Goal: Task Accomplishment & Management: Complete application form

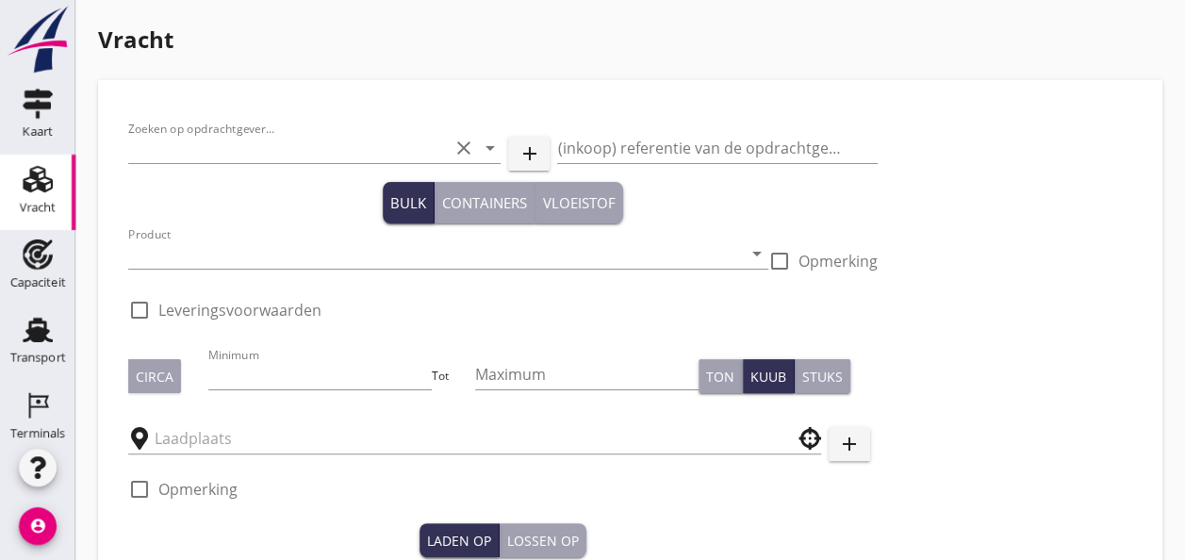
type input "Grondverbetering Westergouwe IV"
type input "Ontzilt oph.zand [75] (6120)"
type input "999"
type input "Loswal Fa. J. Bos&Zonen"
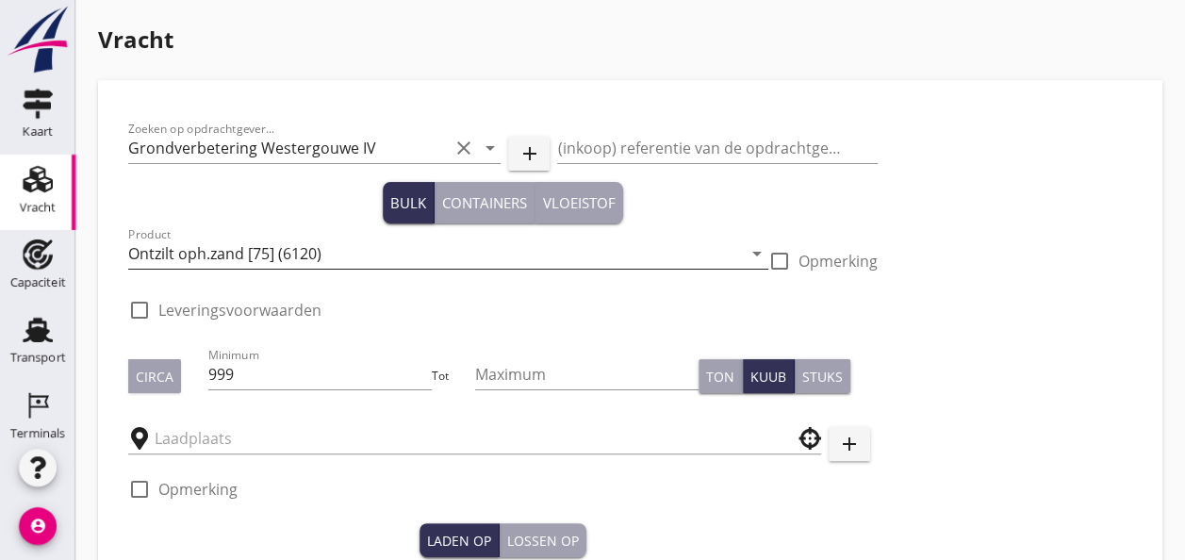
checkbox input "true"
type input "Blankenburgput"
checkbox input "true"
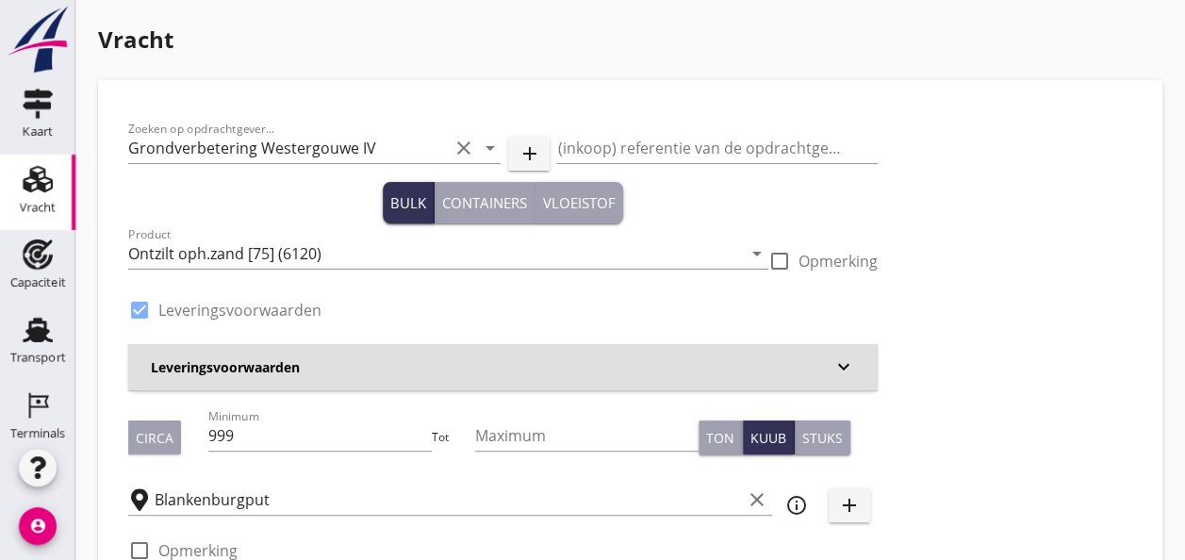
type input "2.2"
radio input "false"
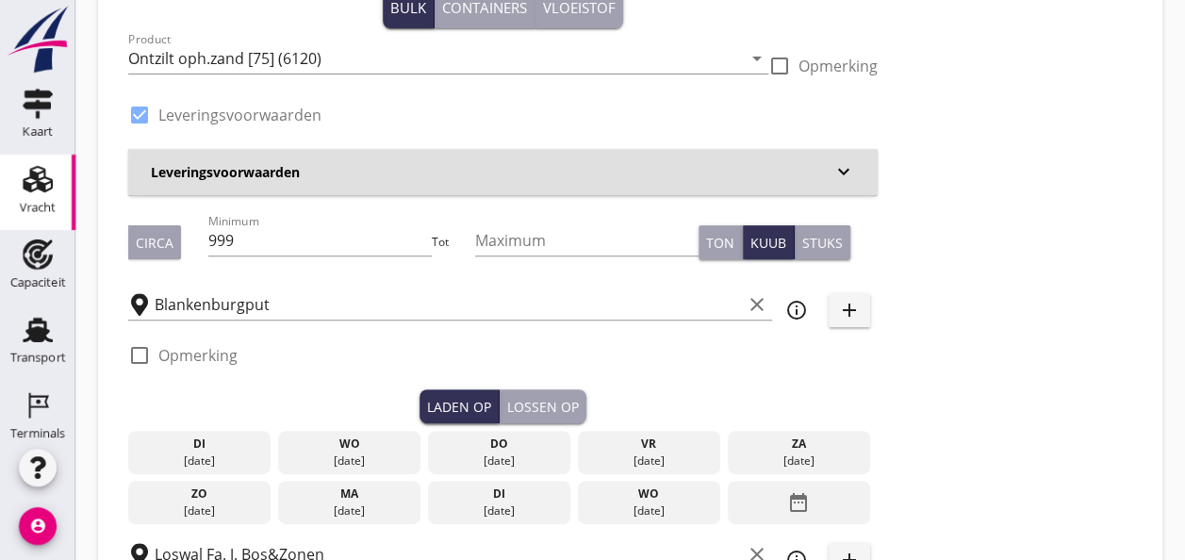
scroll to position [200, 0]
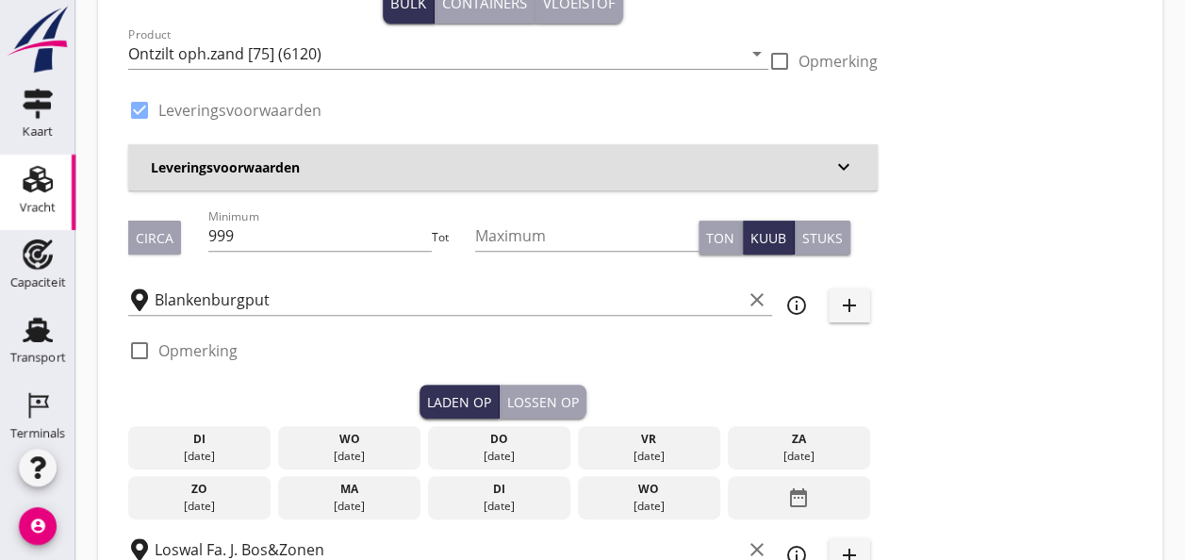
click at [312, 444] on div "wo" at bounding box center [349, 439] width 133 height 17
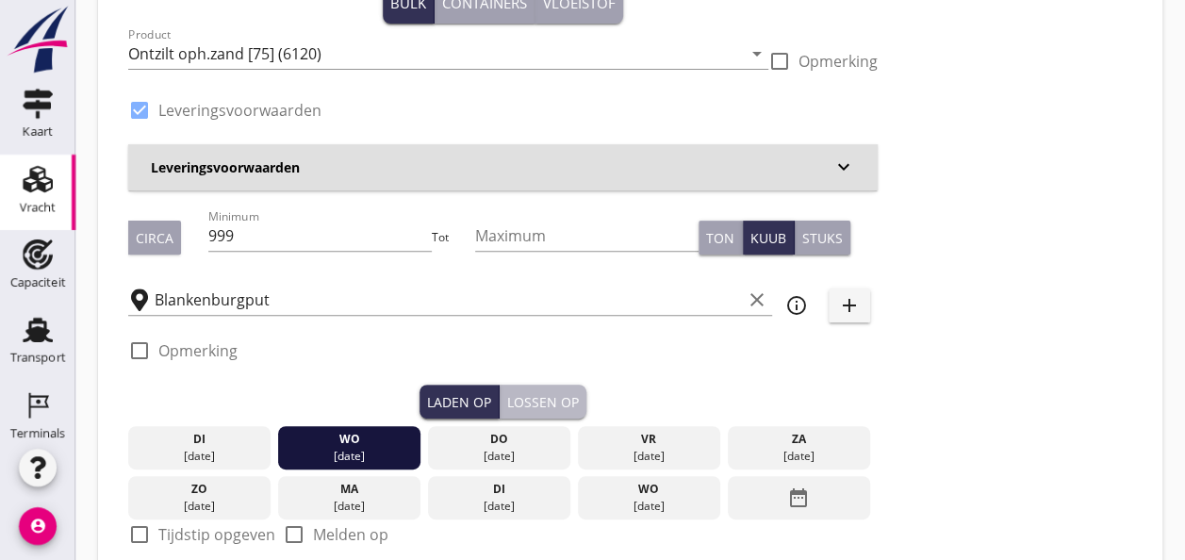
click at [507, 409] on div "Lossen op" at bounding box center [543, 402] width 72 height 20
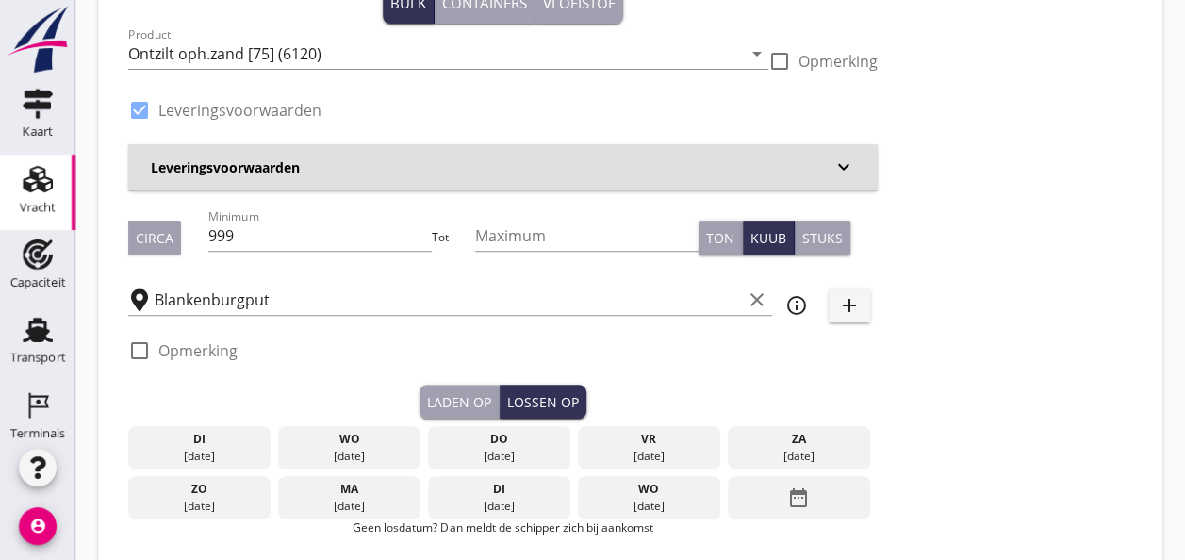
click at [438, 436] on div "do" at bounding box center [499, 439] width 133 height 17
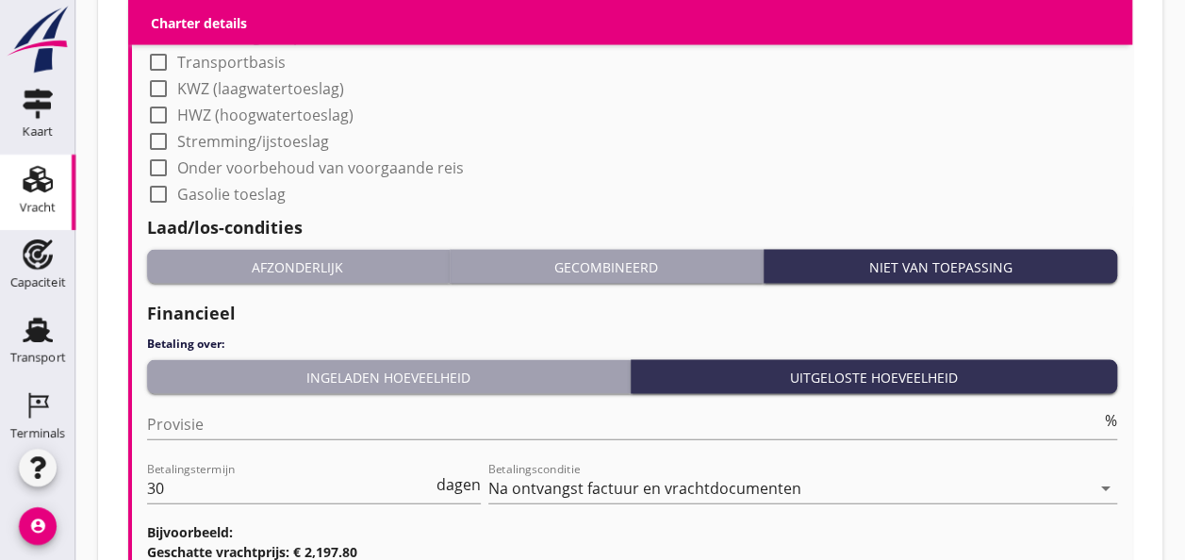
scroll to position [1969, 0]
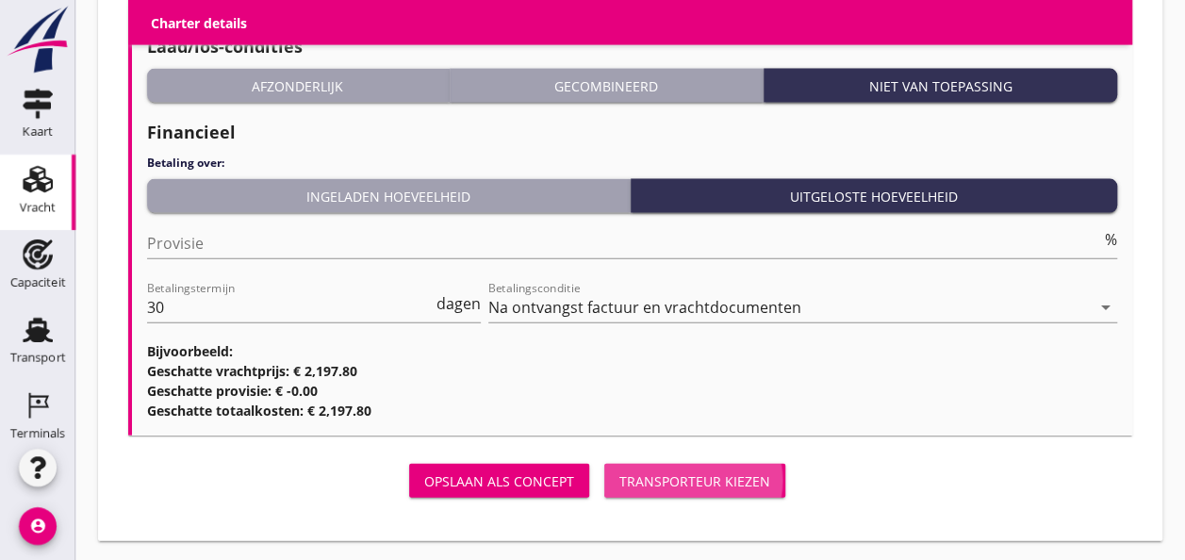
click at [674, 473] on div "Transporteur kiezen" at bounding box center [695, 481] width 151 height 20
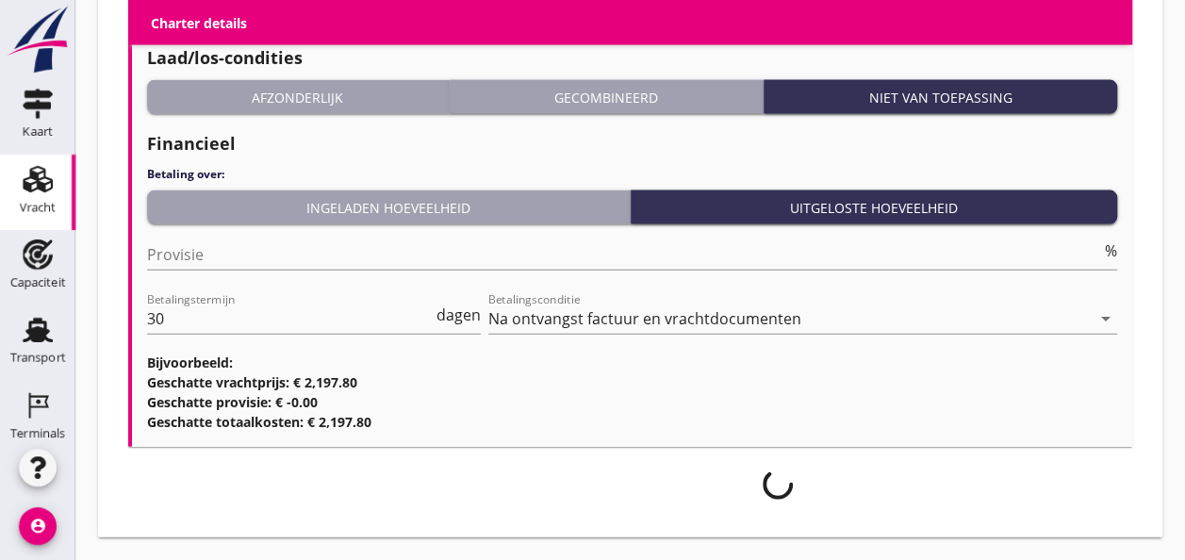
scroll to position [1954, 0]
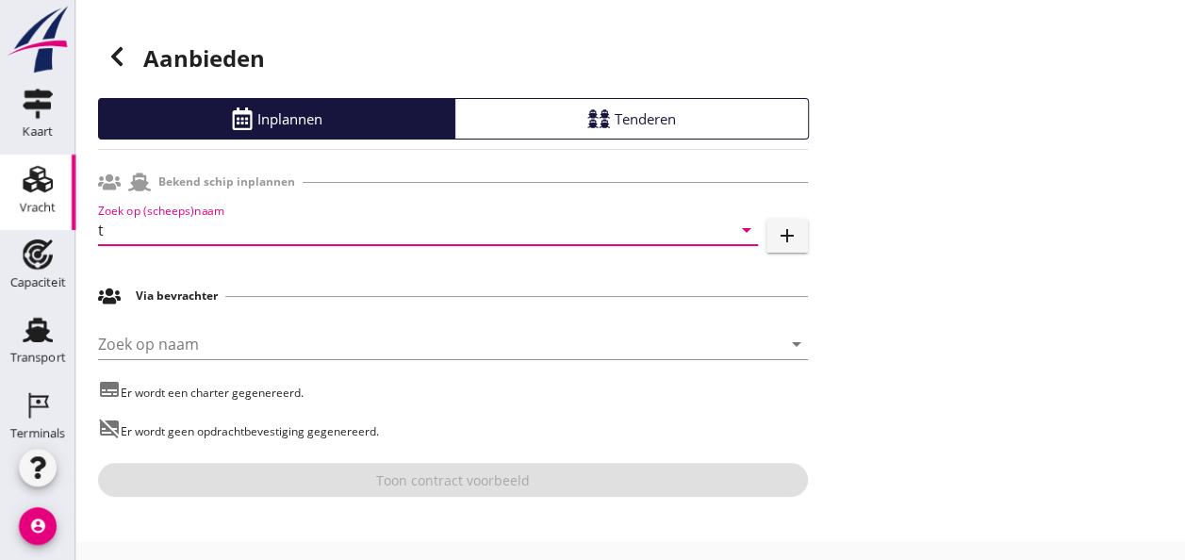
click at [292, 228] on input "t" at bounding box center [401, 230] width 607 height 30
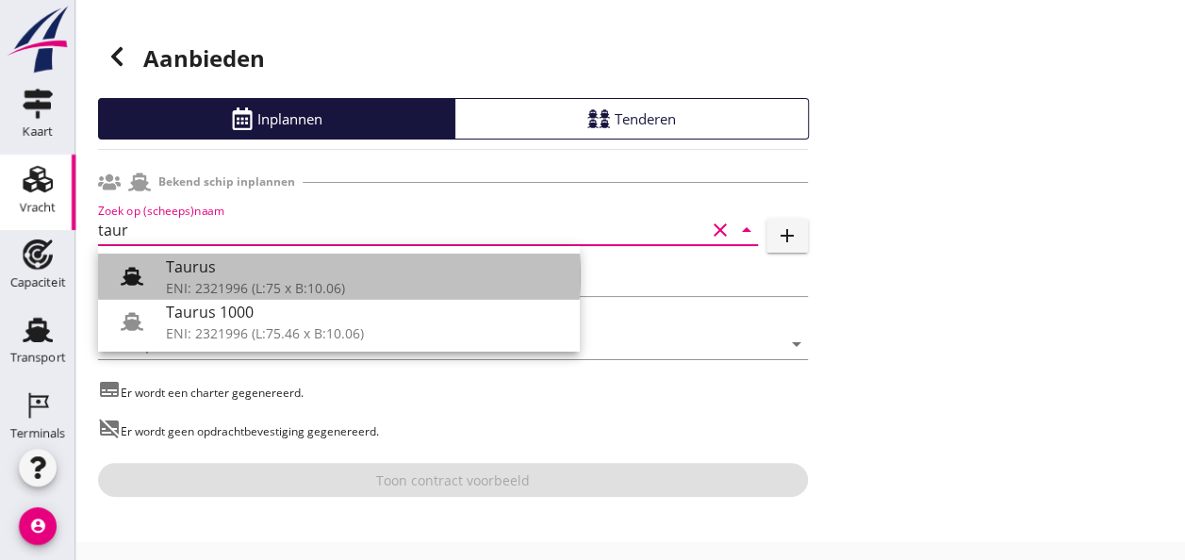
click at [124, 264] on div at bounding box center [132, 276] width 38 height 38
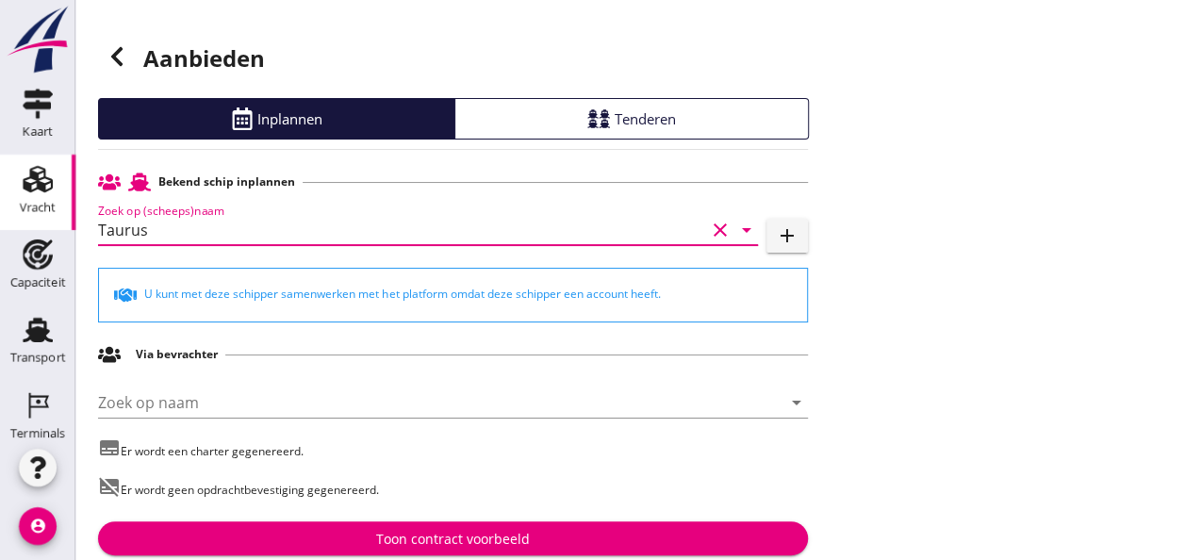
type input "Taurus"
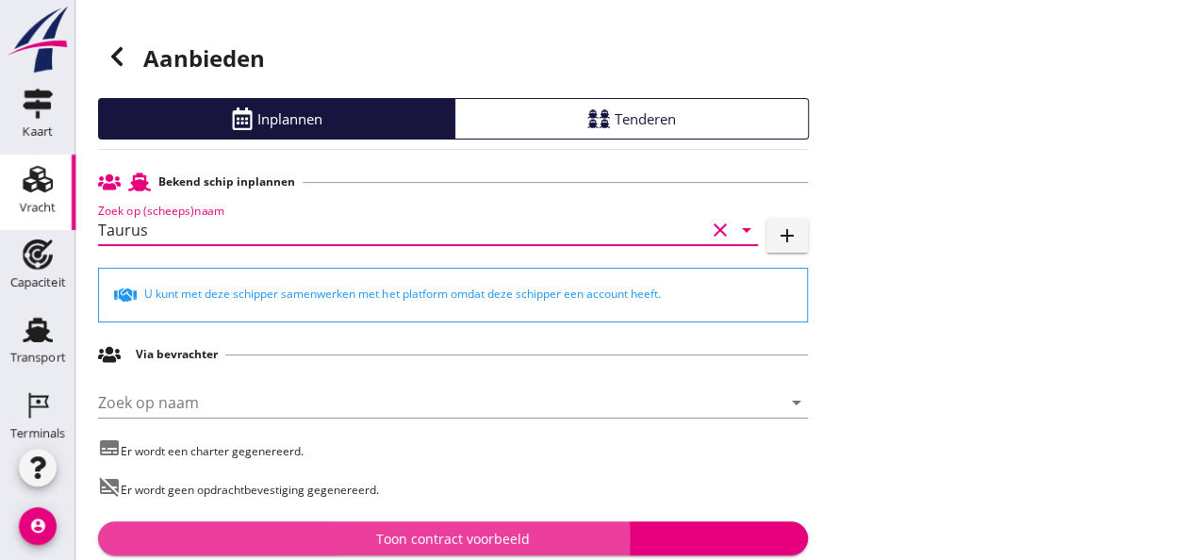
click at [273, 549] on div "Toon contract voorbeeld" at bounding box center [453, 539] width 680 height 20
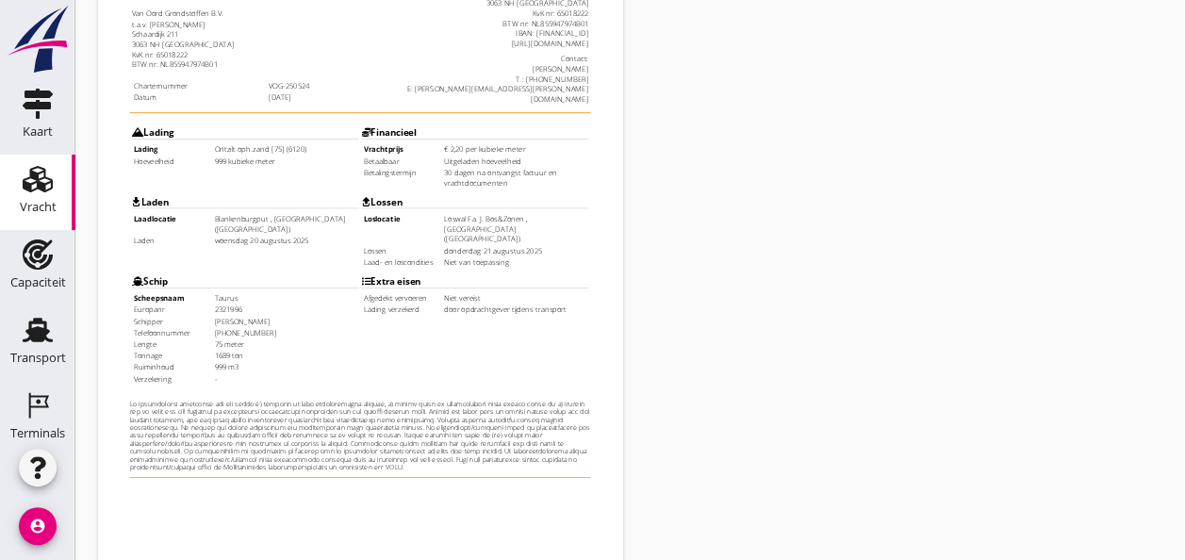
scroll to position [519, 0]
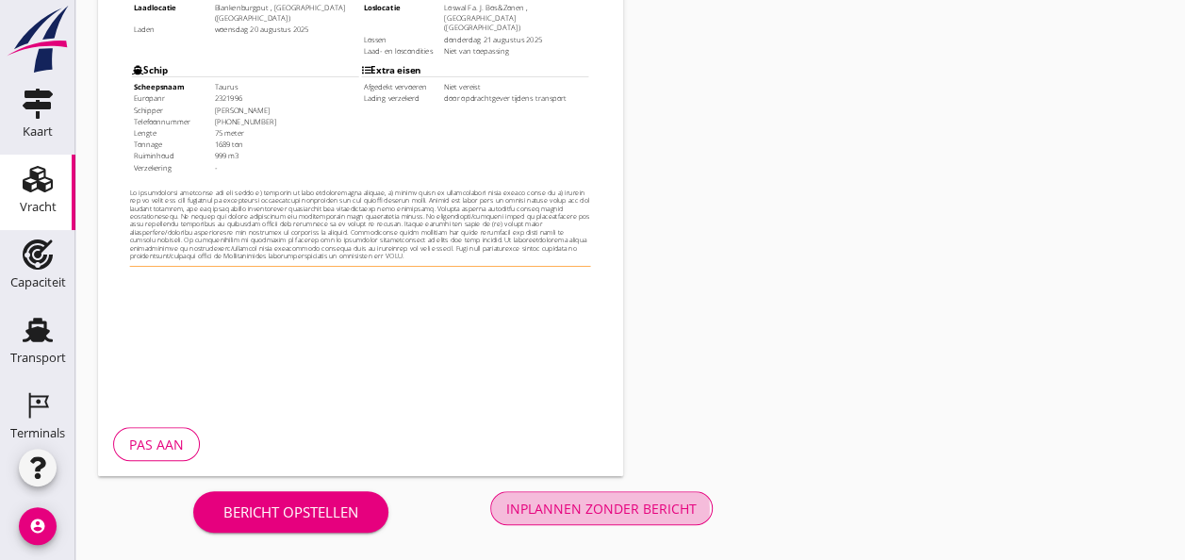
click at [579, 514] on div "Inplannen zonder bericht" at bounding box center [601, 509] width 190 height 20
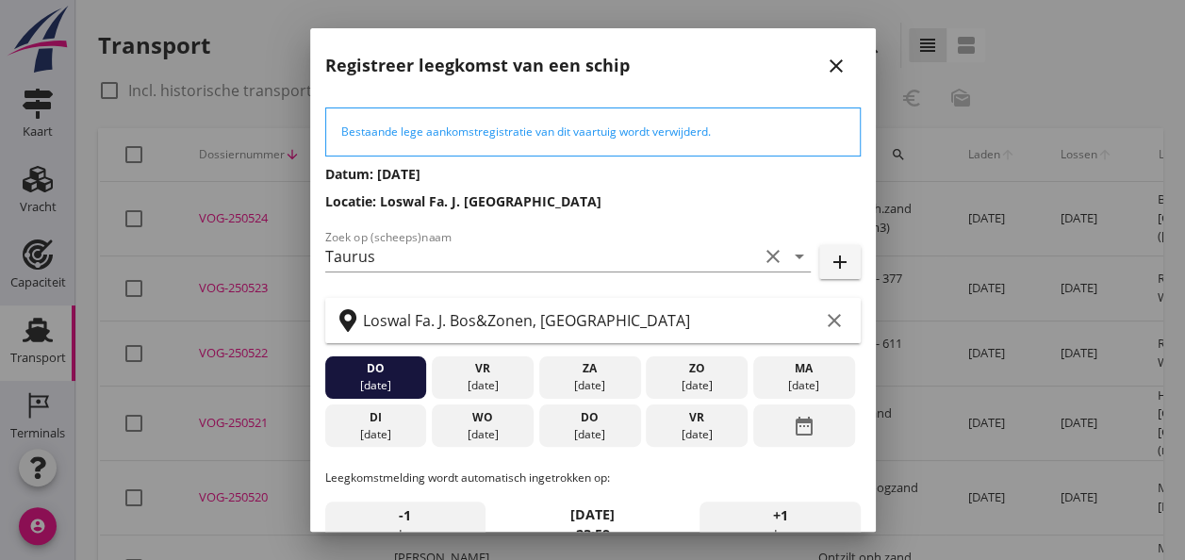
scroll to position [225, 0]
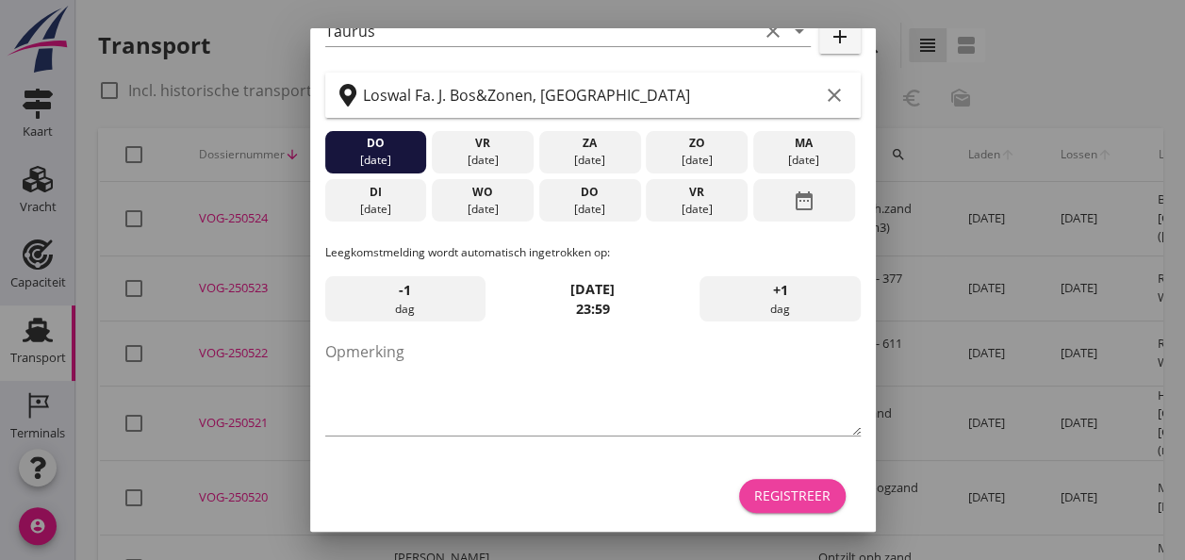
click at [786, 493] on div "Registreer" at bounding box center [792, 496] width 76 height 20
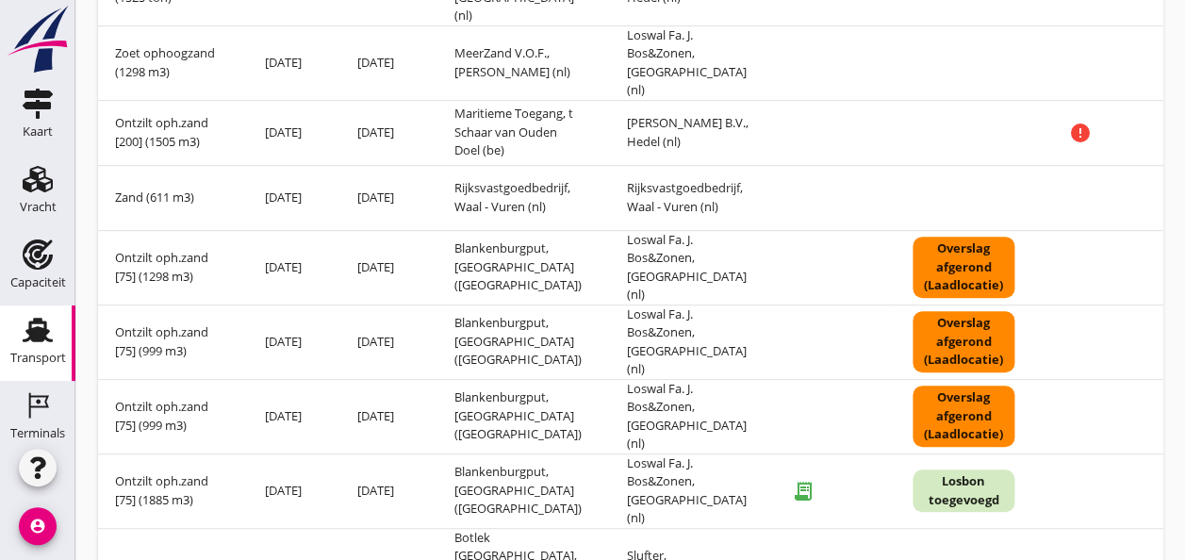
scroll to position [0, 770]
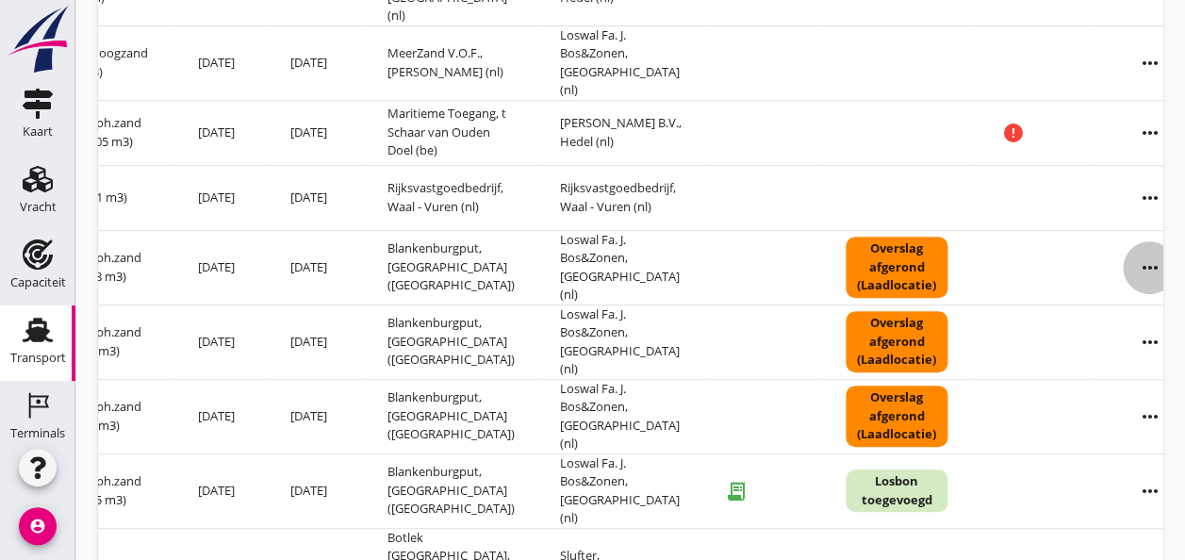
click at [1123, 241] on icon "more_horiz" at bounding box center [1149, 267] width 53 height 53
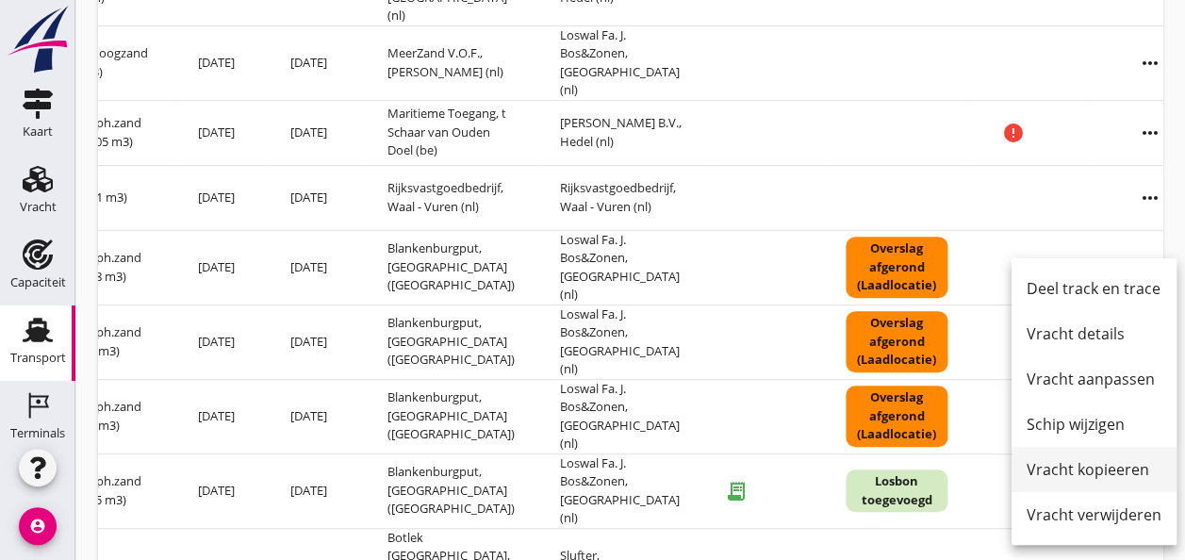
click at [1094, 471] on div "Vracht kopieeren" at bounding box center [1094, 469] width 135 height 23
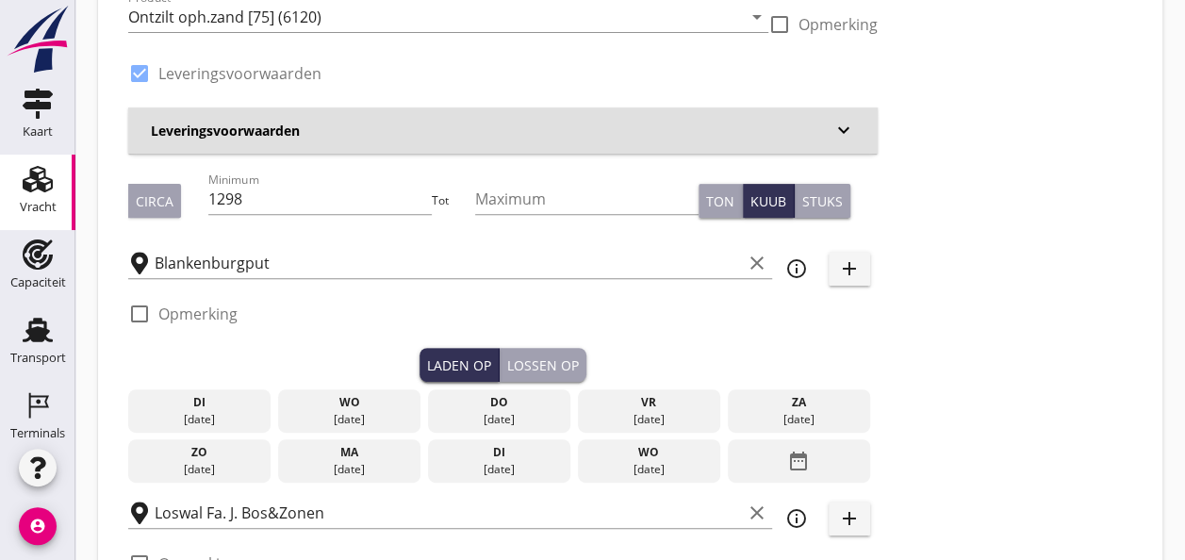
scroll to position [256, 0]
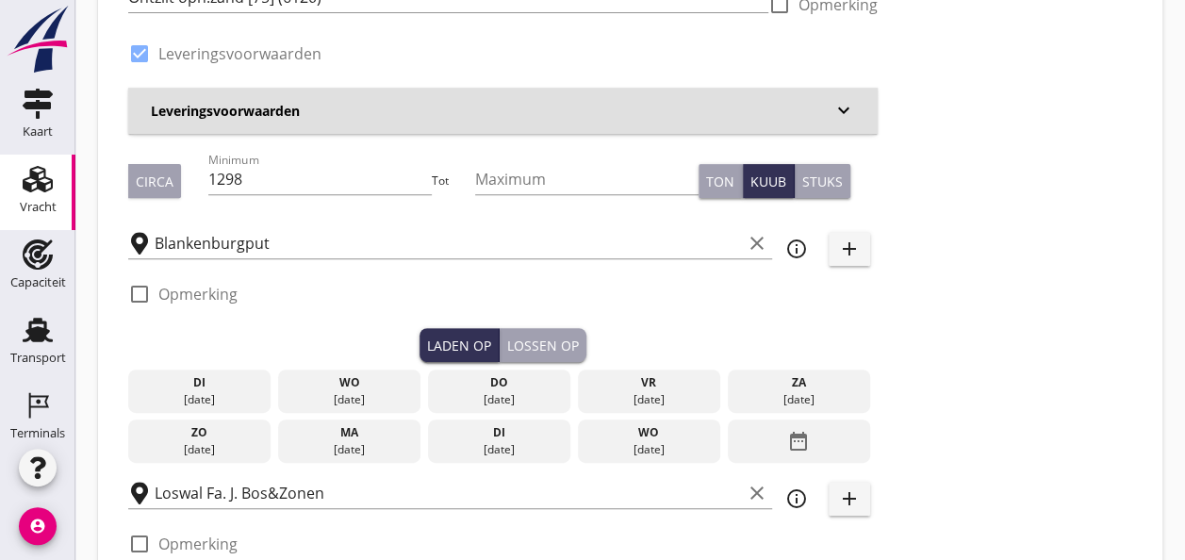
click at [283, 391] on div "[DATE]" at bounding box center [349, 399] width 133 height 17
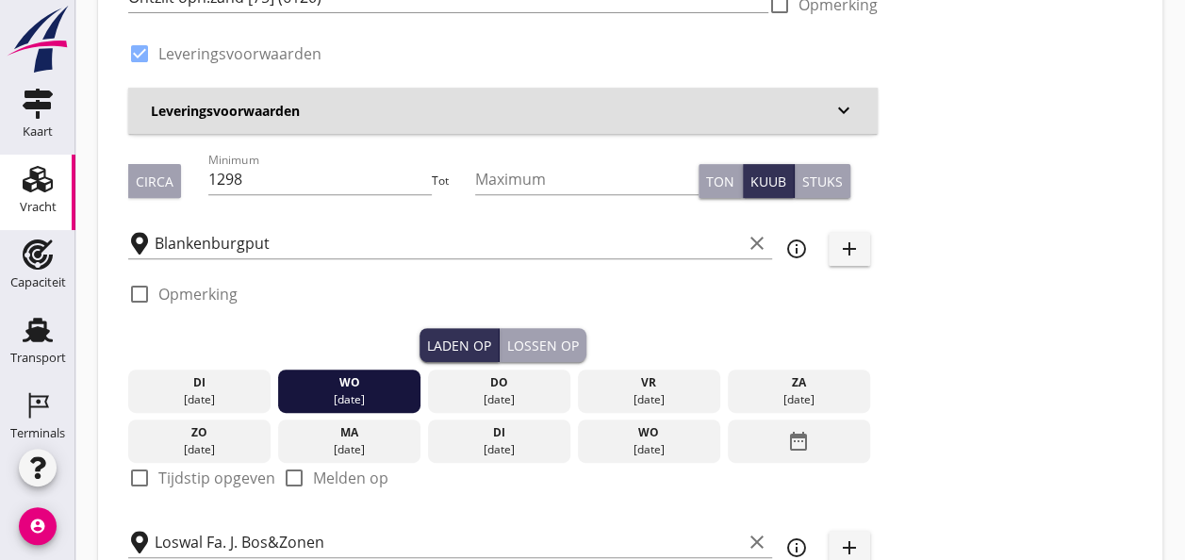
click at [507, 348] on div "Lossen op" at bounding box center [543, 346] width 72 height 20
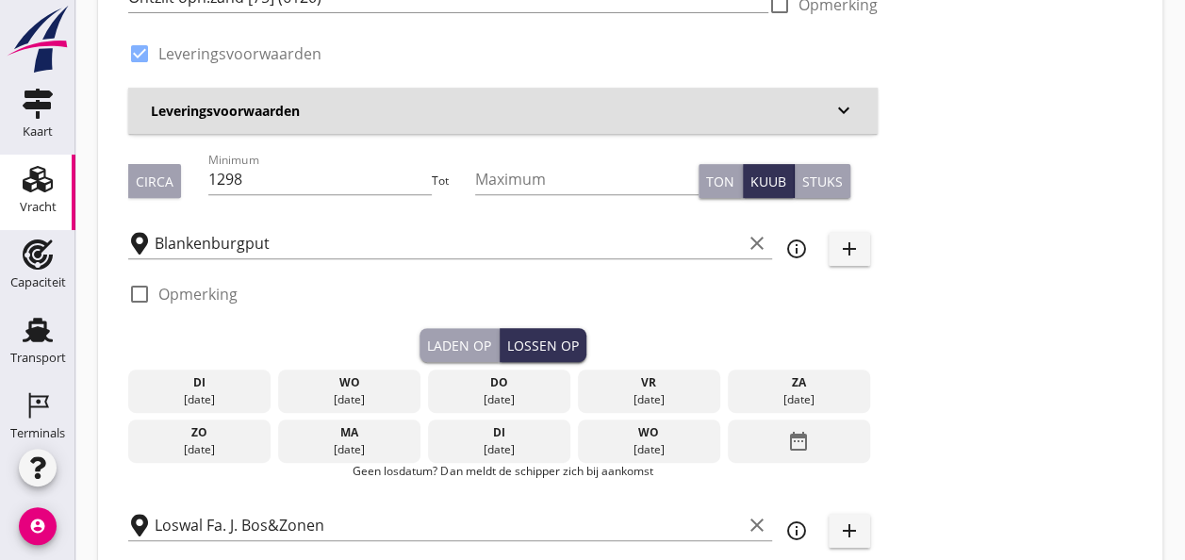
click at [433, 376] on div "do" at bounding box center [499, 382] width 133 height 17
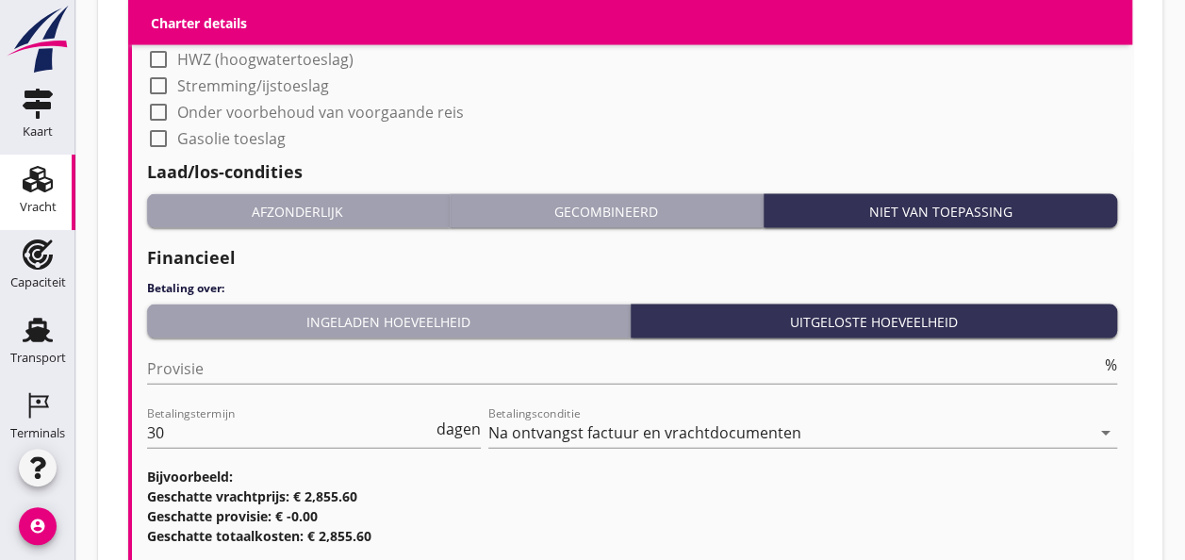
scroll to position [1969, 0]
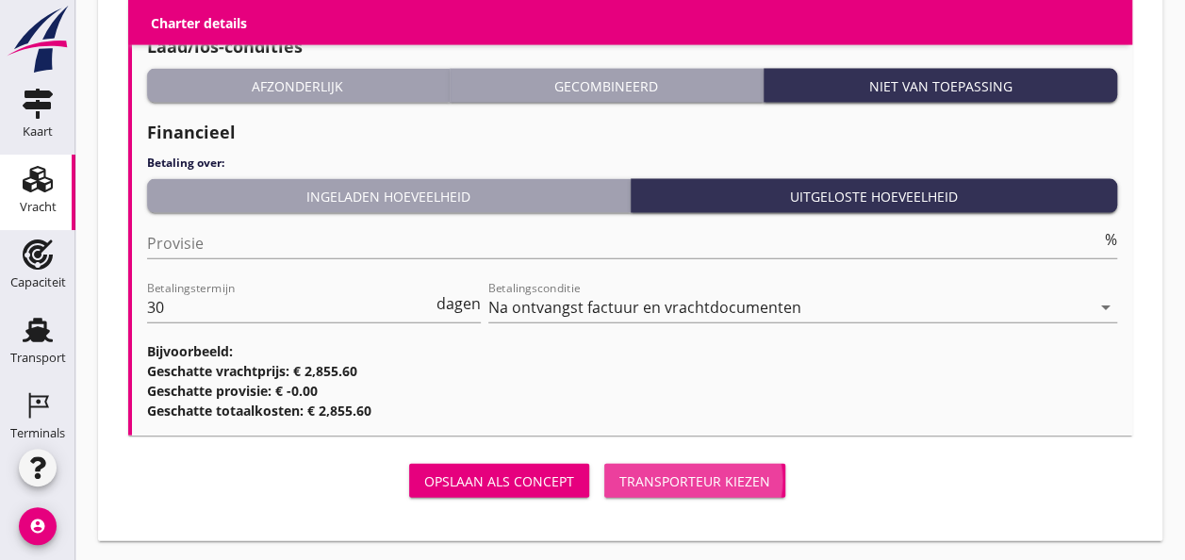
click at [675, 483] on div "Transporteur kiezen" at bounding box center [695, 481] width 151 height 20
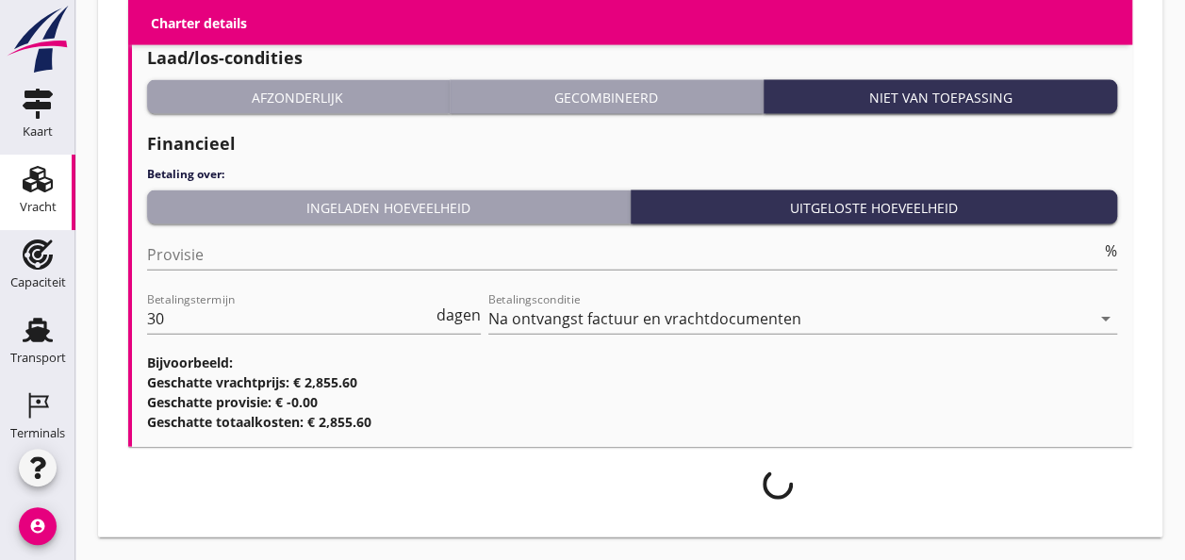
scroll to position [1954, 0]
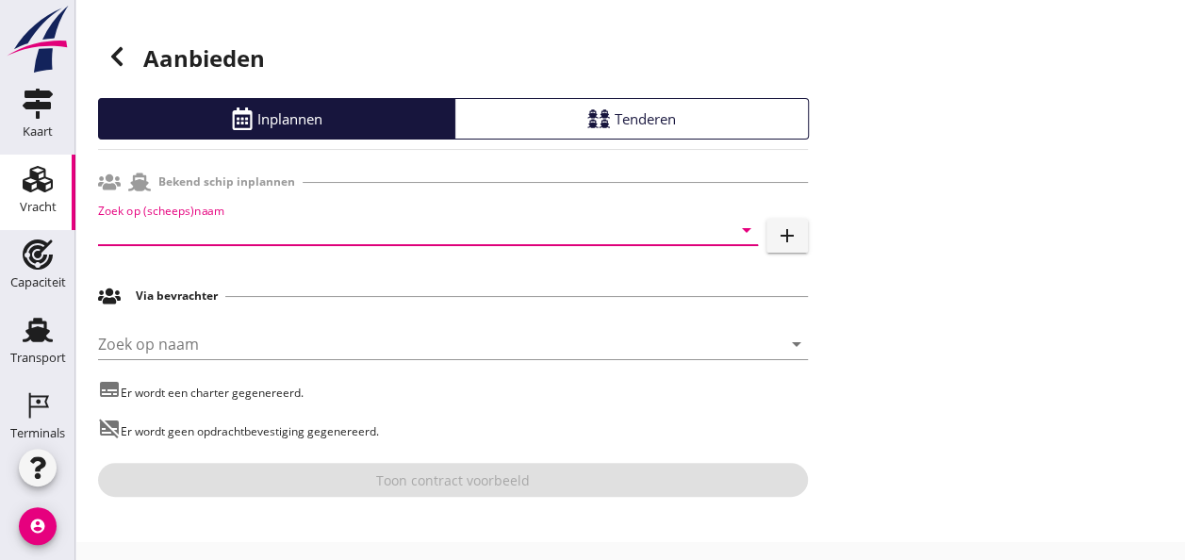
click at [412, 223] on input "Zoek op (scheeps)naam" at bounding box center [401, 230] width 607 height 30
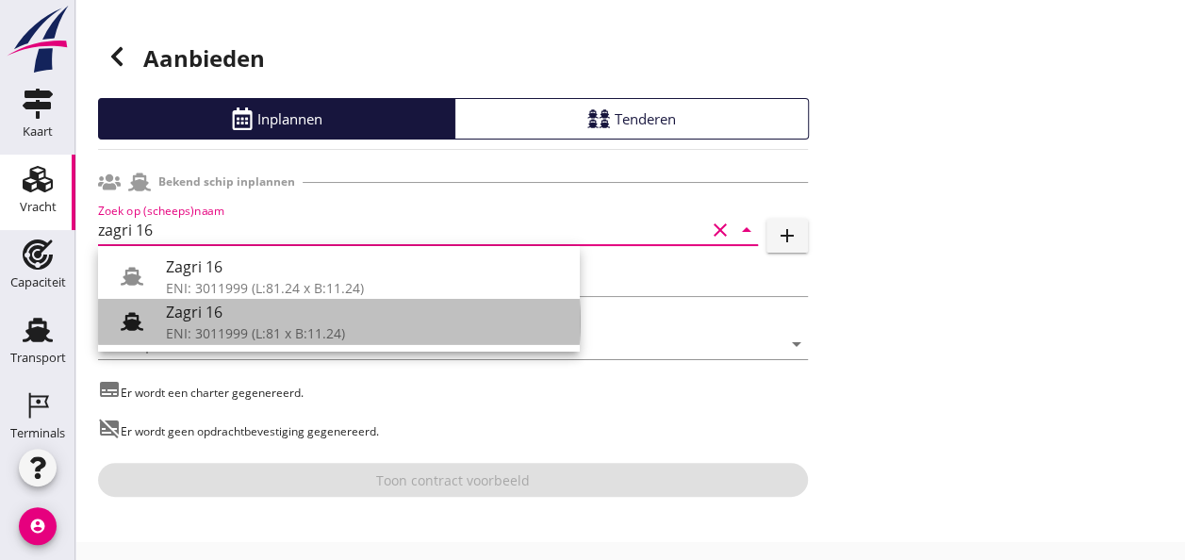
click at [129, 315] on use at bounding box center [132, 321] width 23 height 18
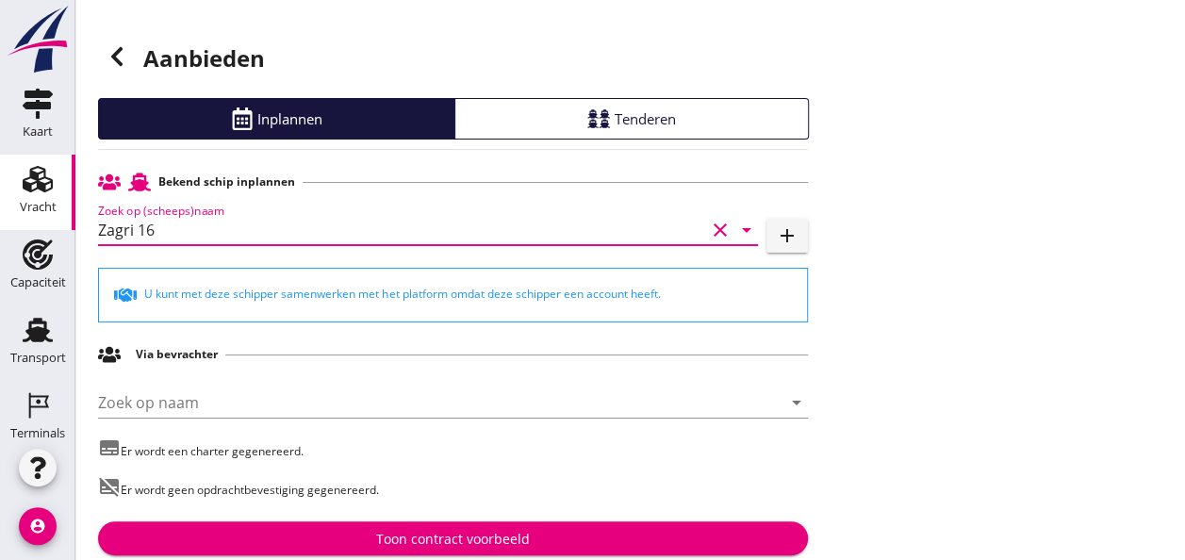
type input "Zagri 16"
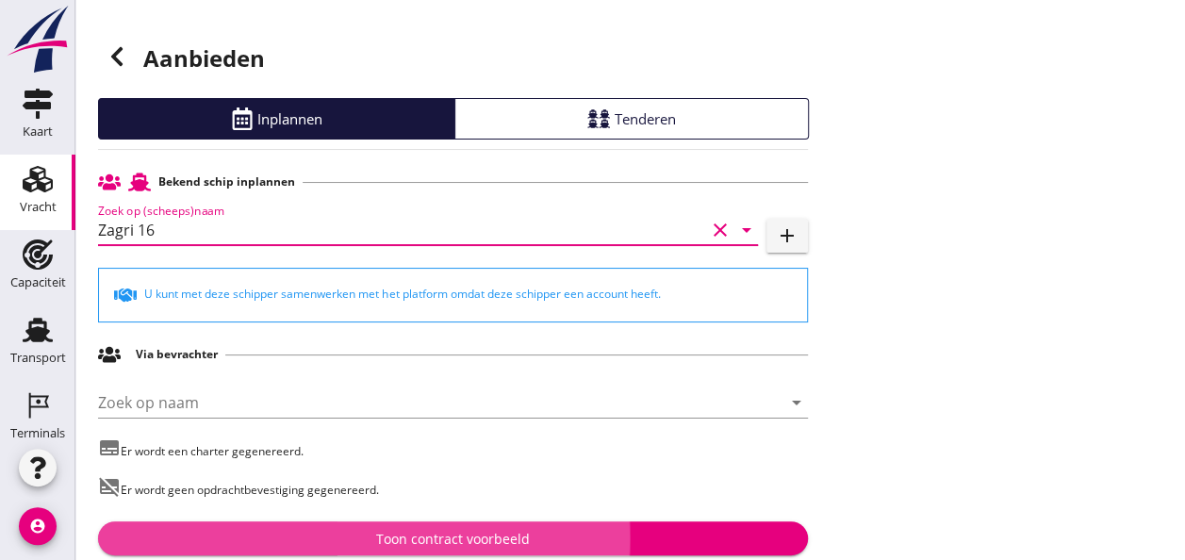
click at [421, 549] on div "Toon contract voorbeeld" at bounding box center [453, 539] width 154 height 20
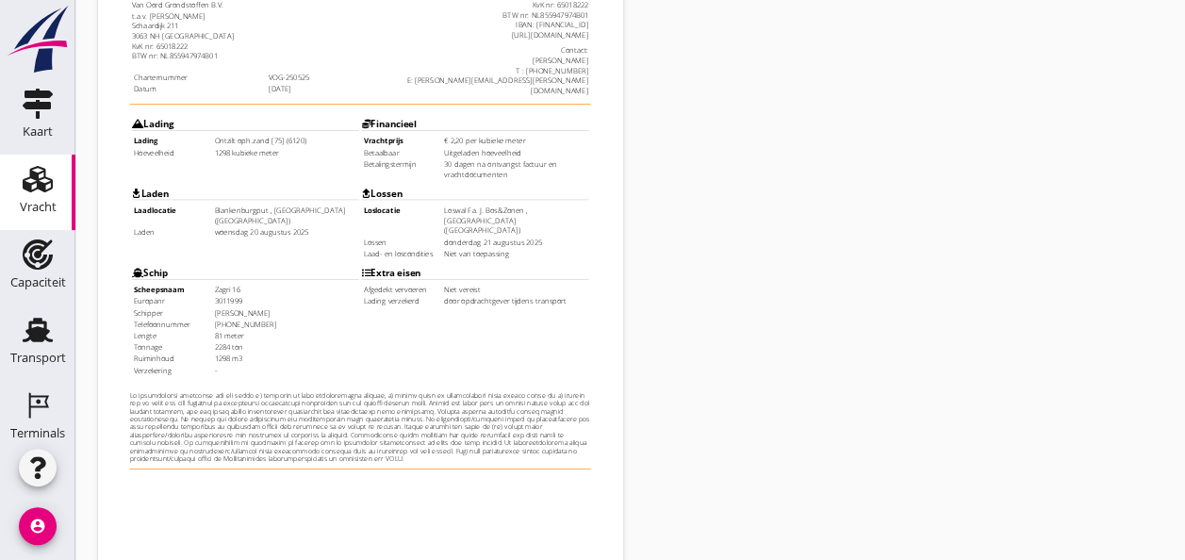
scroll to position [519, 0]
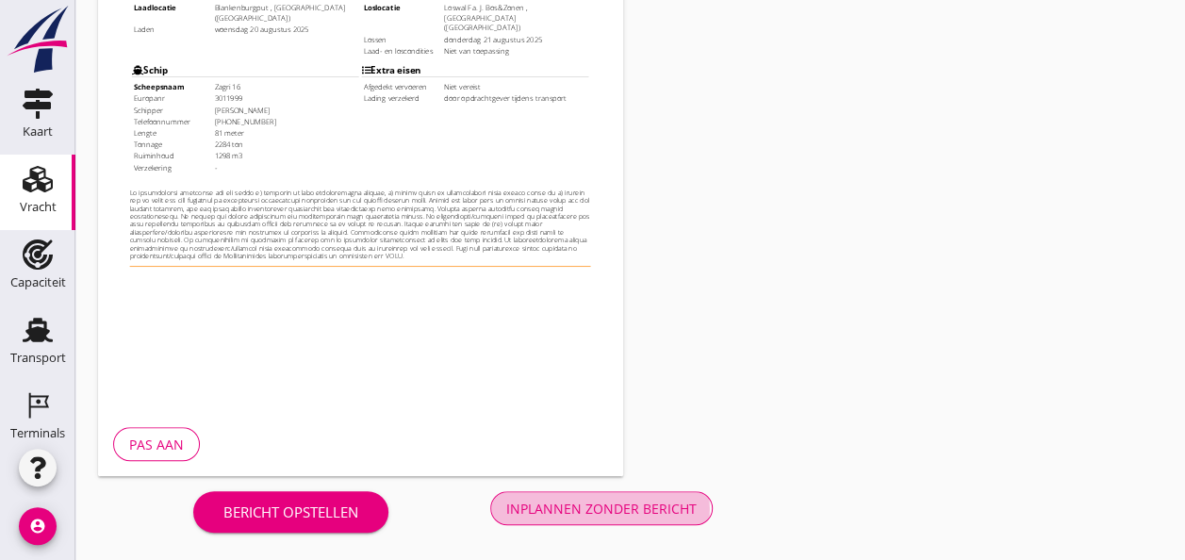
click at [536, 504] on div "Inplannen zonder bericht" at bounding box center [601, 509] width 190 height 20
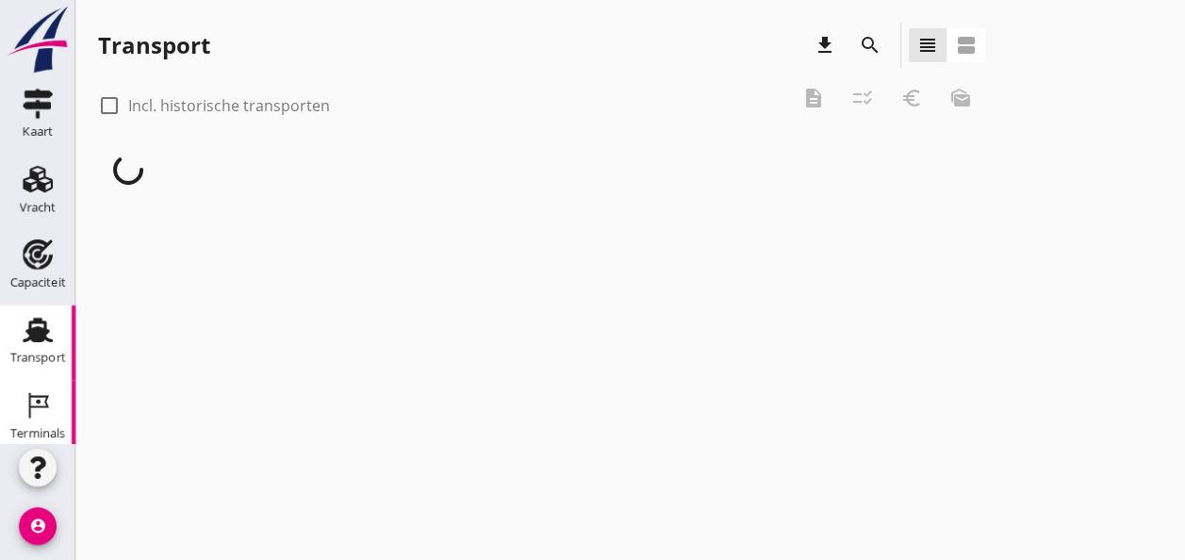
click at [23, 412] on icon "Terminals" at bounding box center [38, 405] width 30 height 30
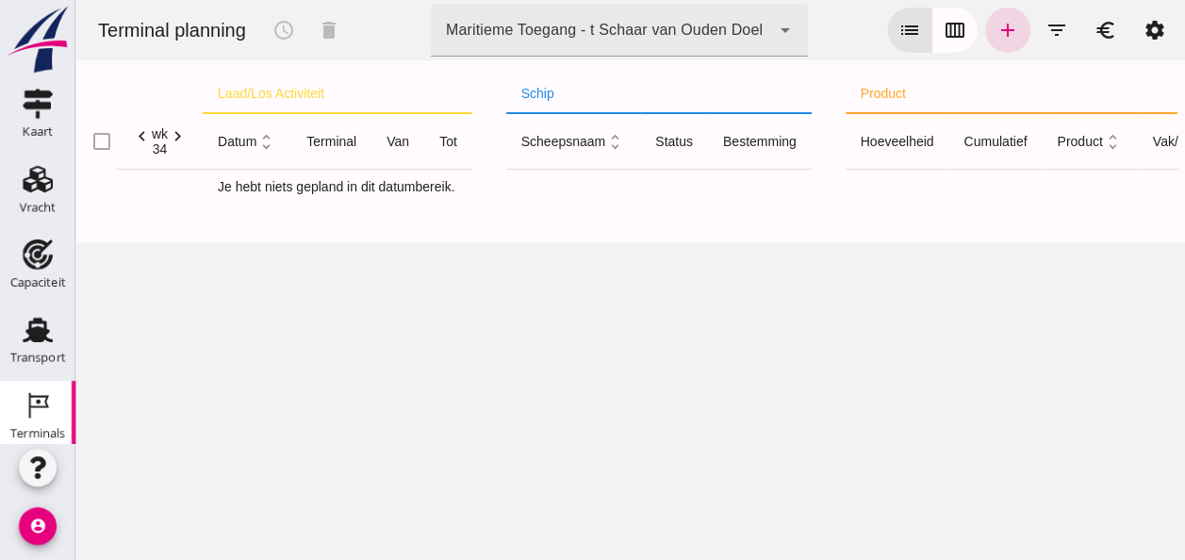
click div "Maritieme Toegang - t Schaar van Ouden Doel"
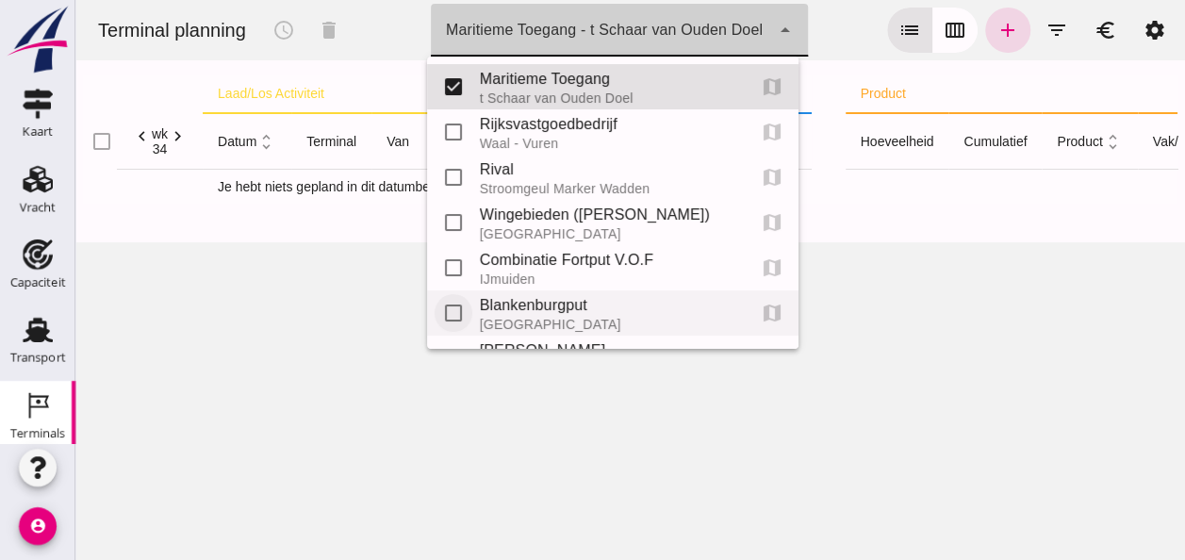
click input "checkbox"
checkbox input "true"
type input "453b08e2-5afb-49e8-a076-b9bc6000f457, e6c78bfd-e3f1-4bb9-b01e-b37ce3668b52"
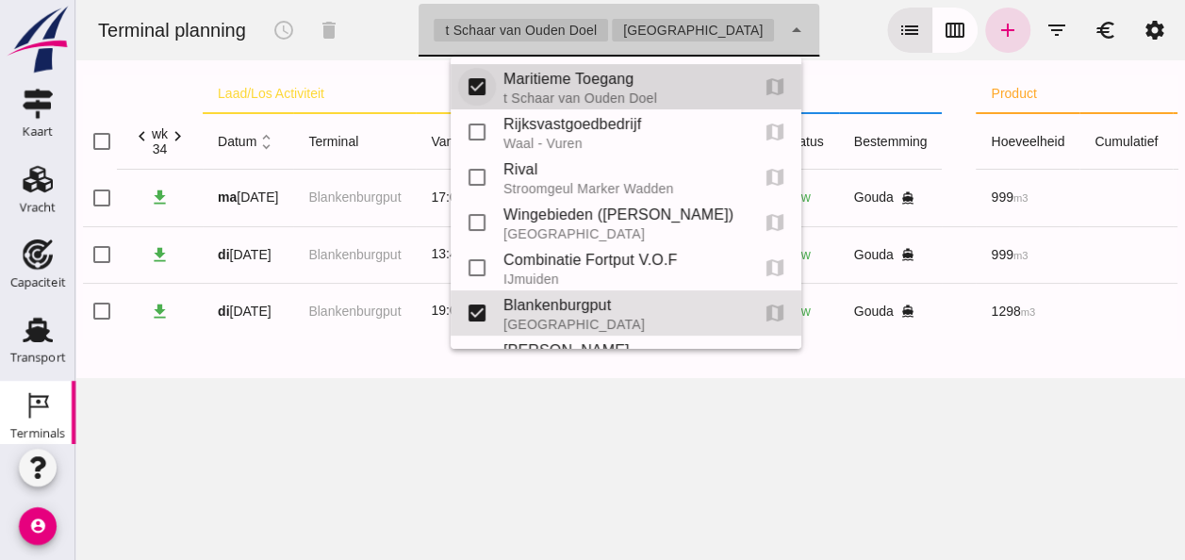
click input "checkbox"
checkbox input "false"
type input "e6c78bfd-e3f1-4bb9-b01e-b37ce3668b52"
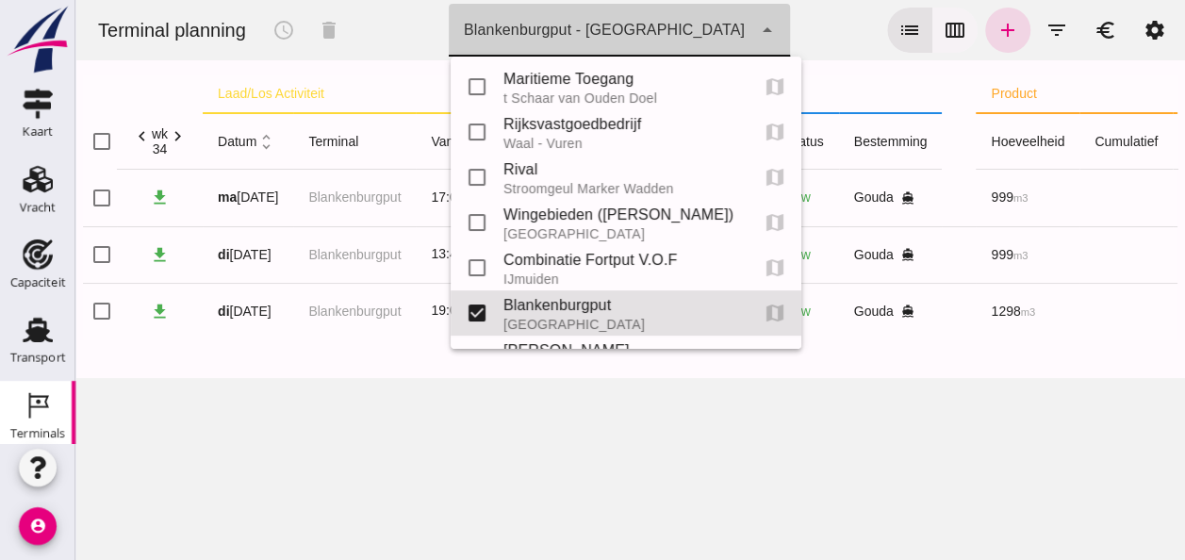
click at [944, 28] on icon "calendar_view_week" at bounding box center [955, 30] width 23 height 23
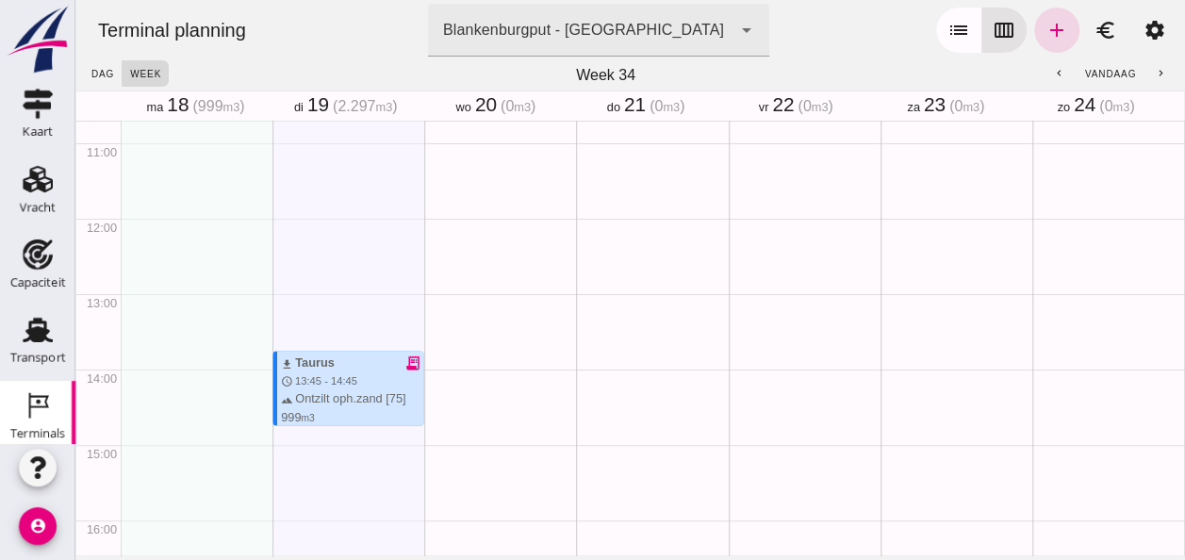
scroll to position [814, 0]
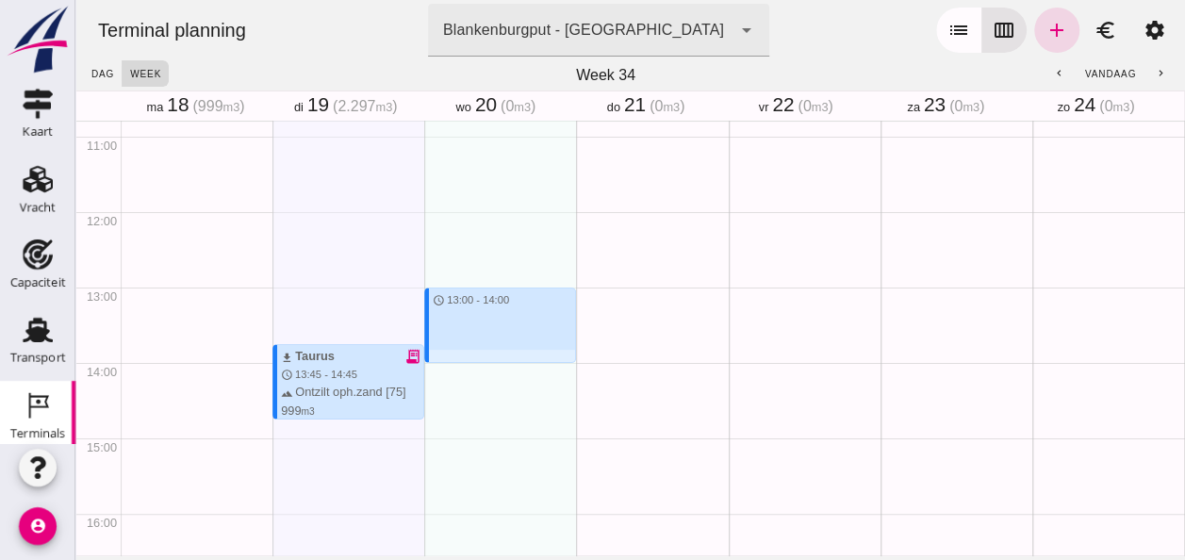
drag, startPoint x: 447, startPoint y: 292, endPoint x: 475, endPoint y: 362, distance: 75.3
click at [475, 362] on div "schedule 13:00 - 14:00" at bounding box center [500, 212] width 152 height 1810
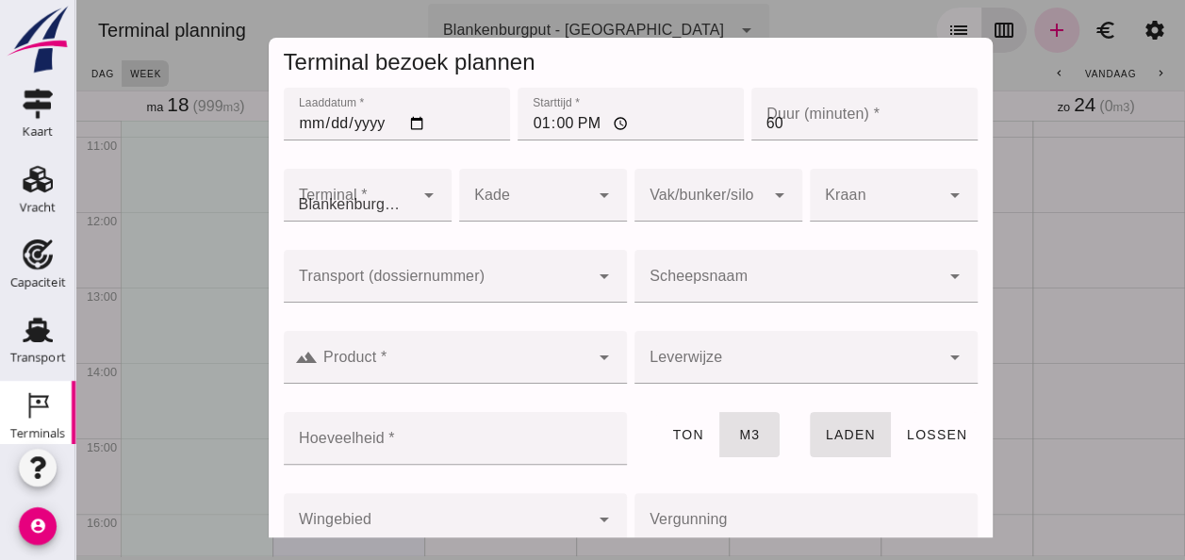
type input "Combinatie Noordzeezand V.O.F."
click input "Transport (dossiernummer)"
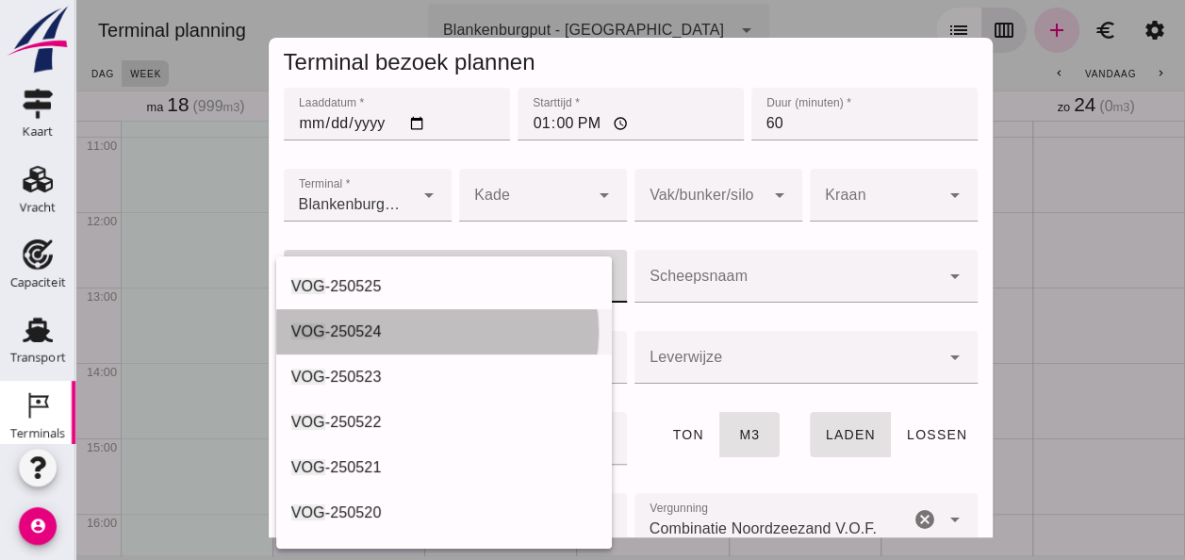
click span "-250524"
type input "VOG-250524"
type input "franco_on_shore"
type input "999"
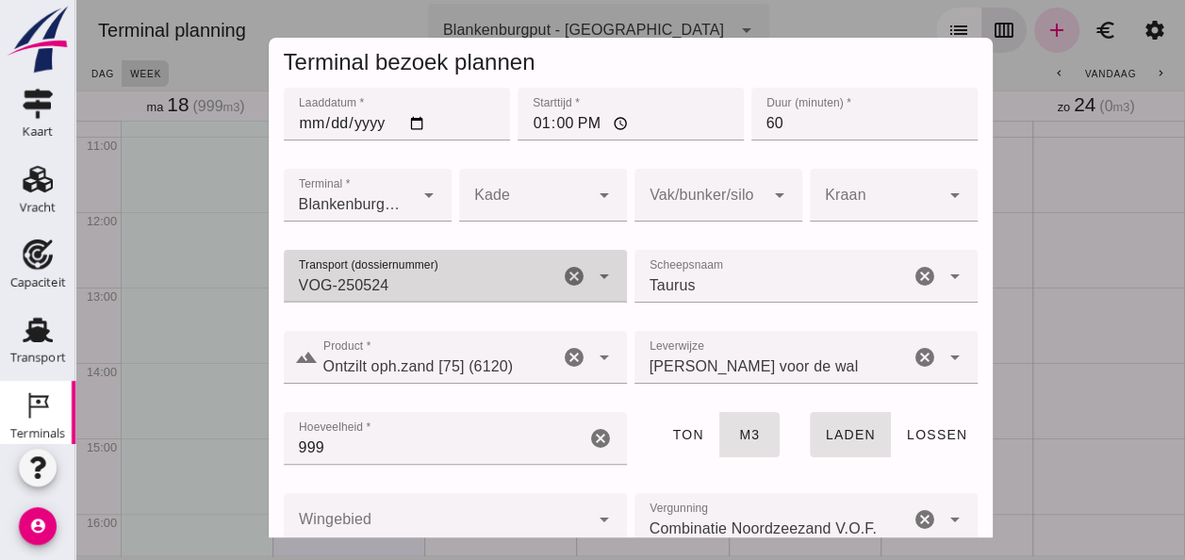
type input "VOG-250524"
click div
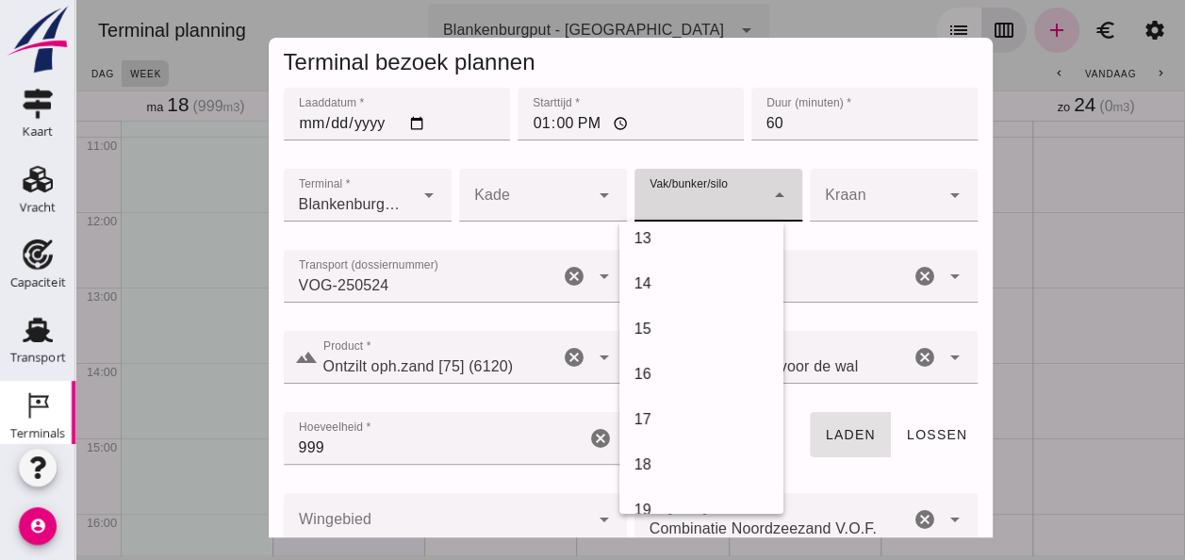
scroll to position [589, 0]
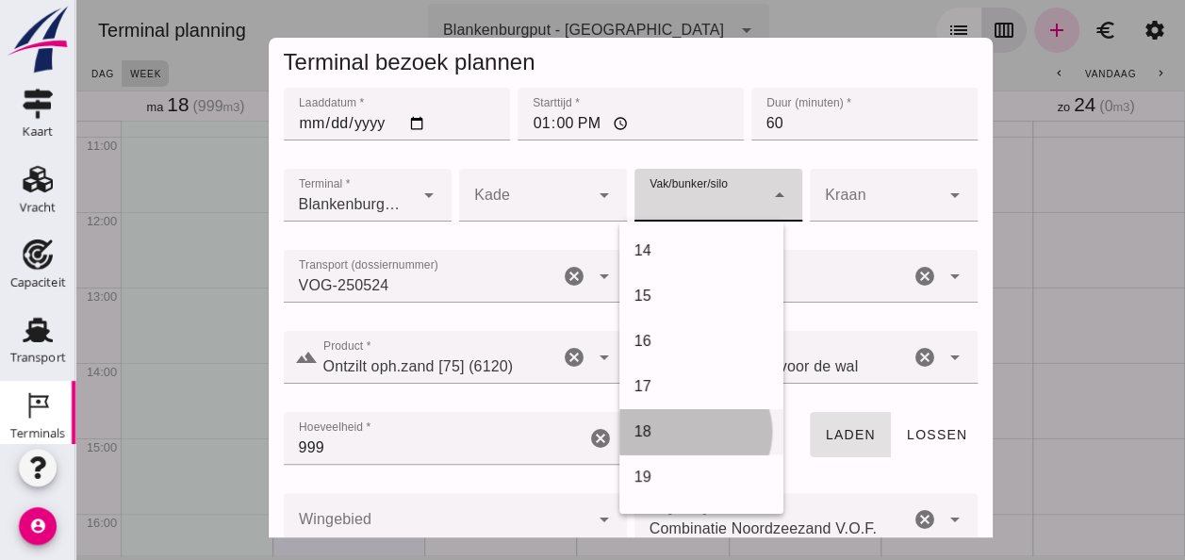
click at [676, 421] on div "18" at bounding box center [702, 432] width 134 height 23
type input "366"
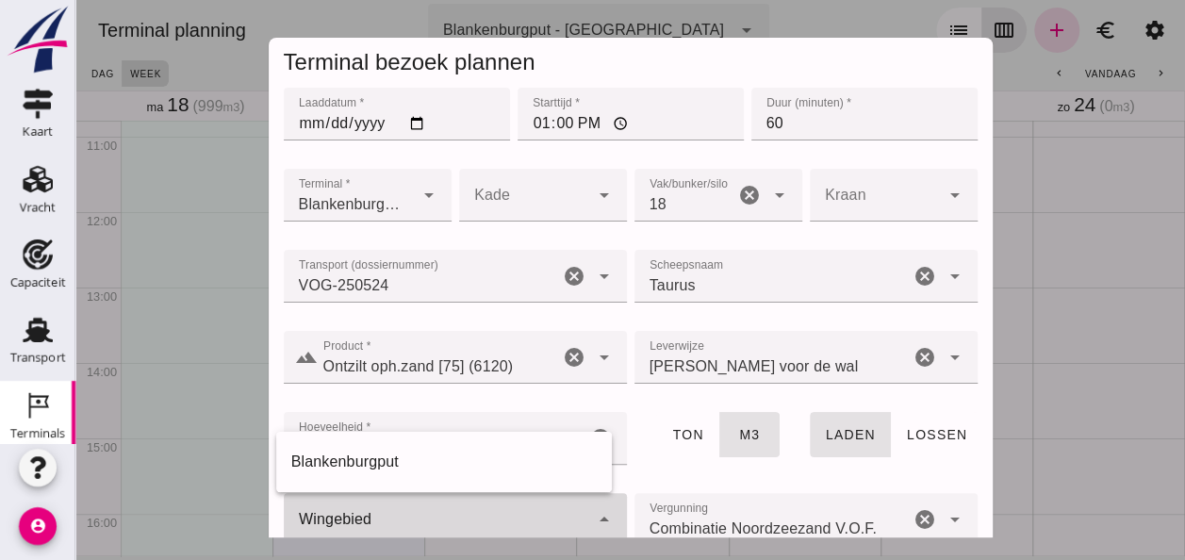
scroll to position [1, 0]
click div
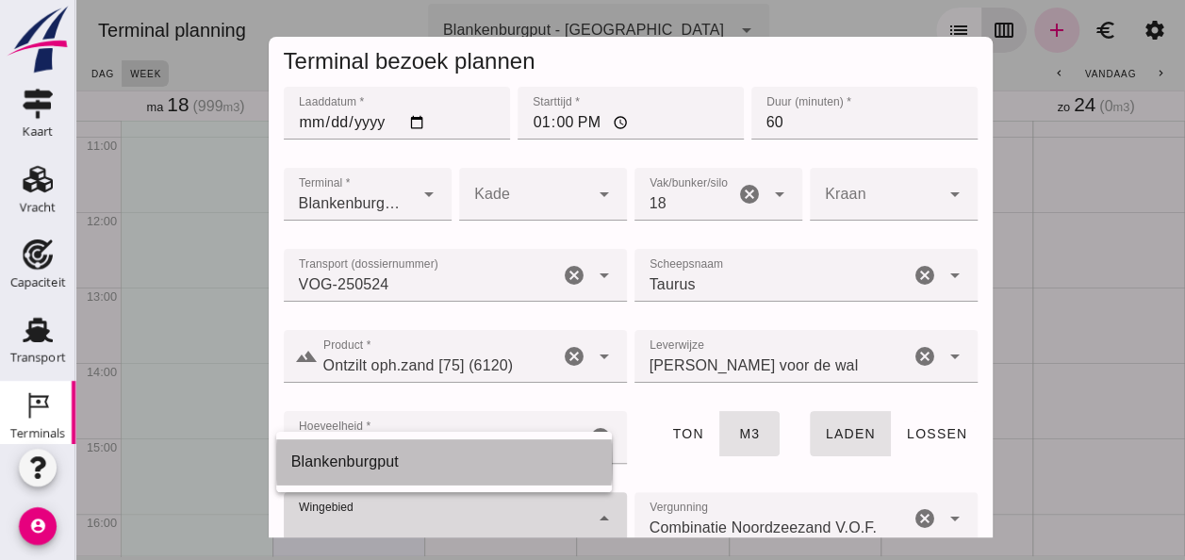
click at [344, 459] on div "Blankenburgput" at bounding box center [444, 462] width 306 height 23
type input "333"
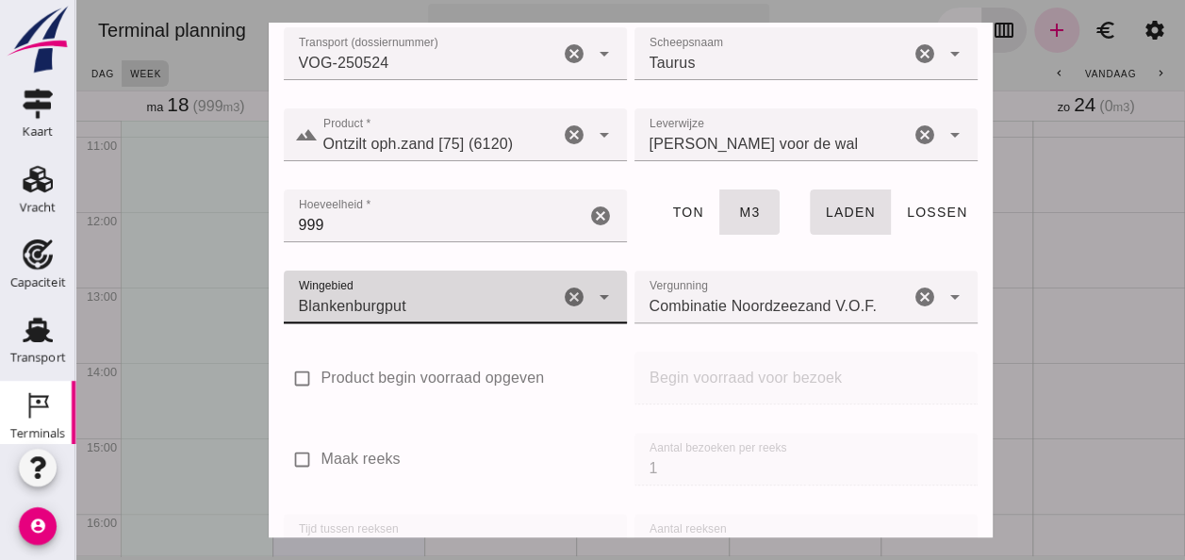
scroll to position [352, 0]
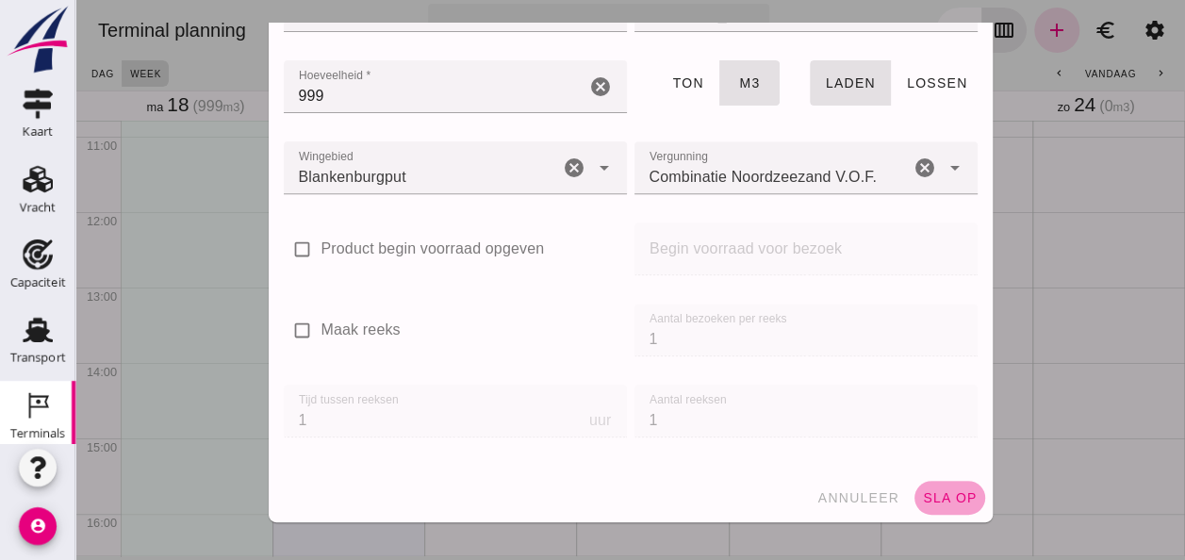
click span "sla op"
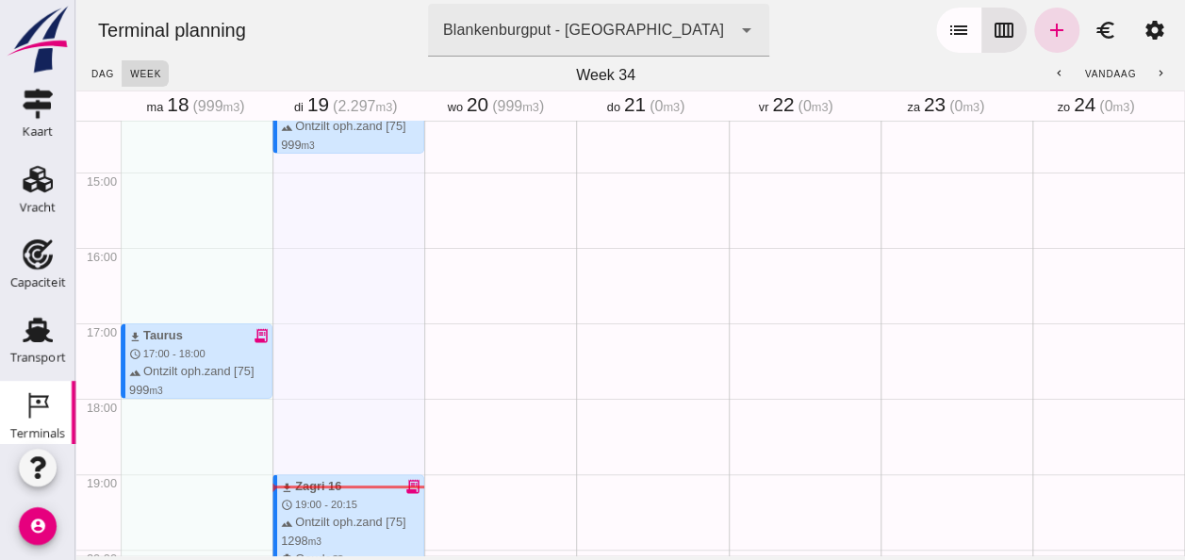
scroll to position [1081, 0]
drag, startPoint x: 471, startPoint y: 264, endPoint x: 475, endPoint y: 281, distance: 17.6
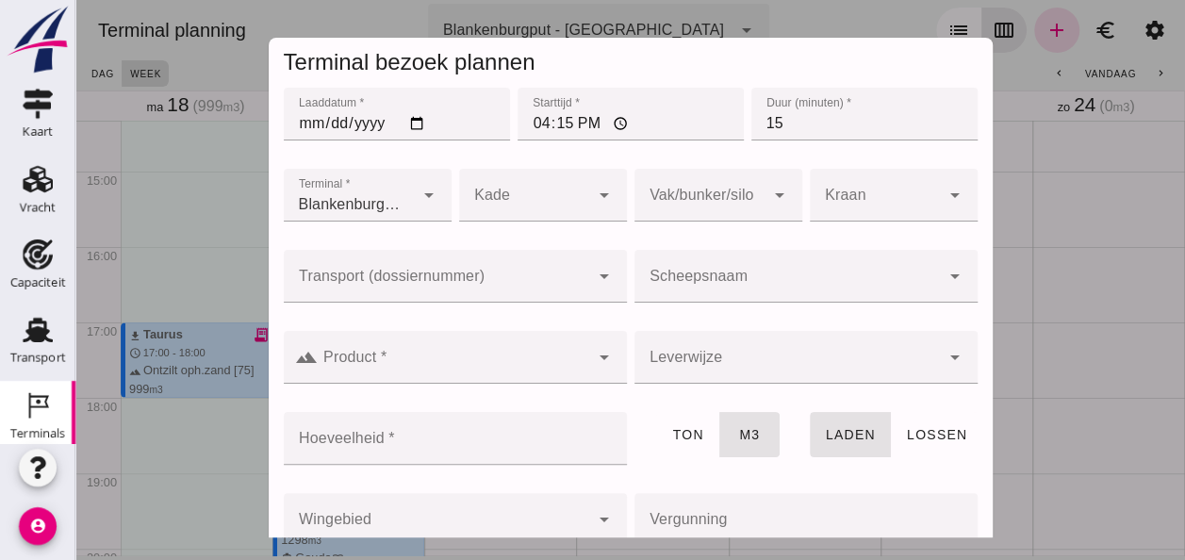
type input "Combinatie Noordzeezand V.O.F."
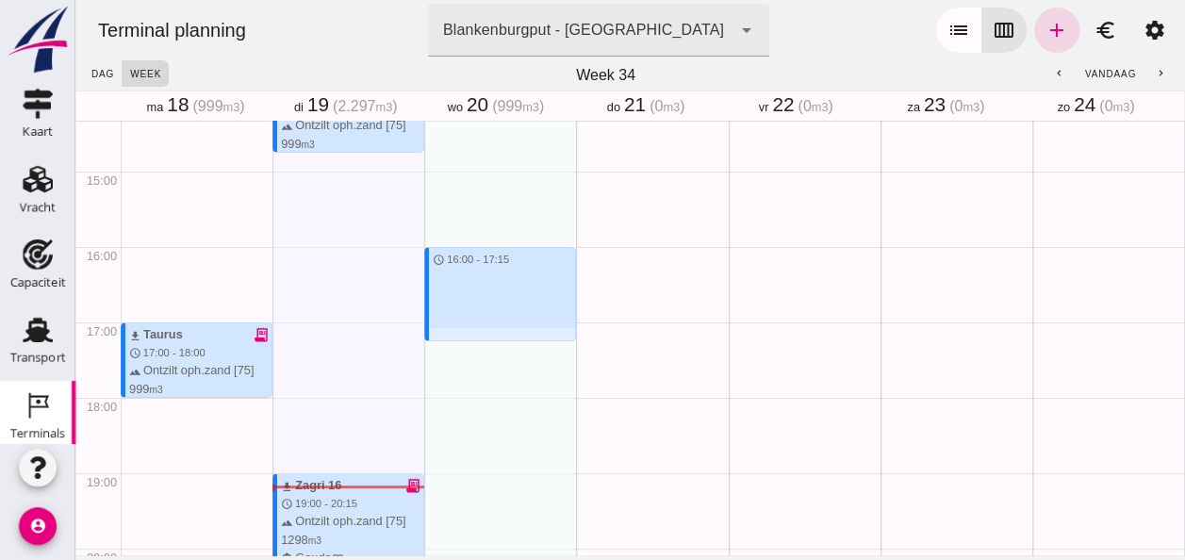
drag, startPoint x: 433, startPoint y: 250, endPoint x: 447, endPoint y: 334, distance: 85.1
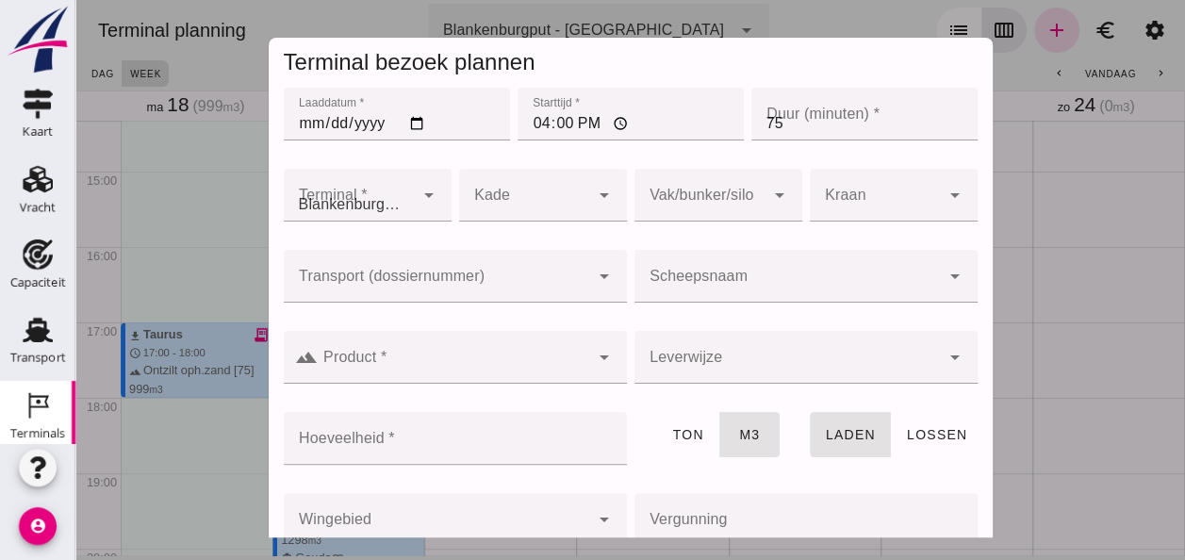
type input "Combinatie Noordzeezand V.O.F."
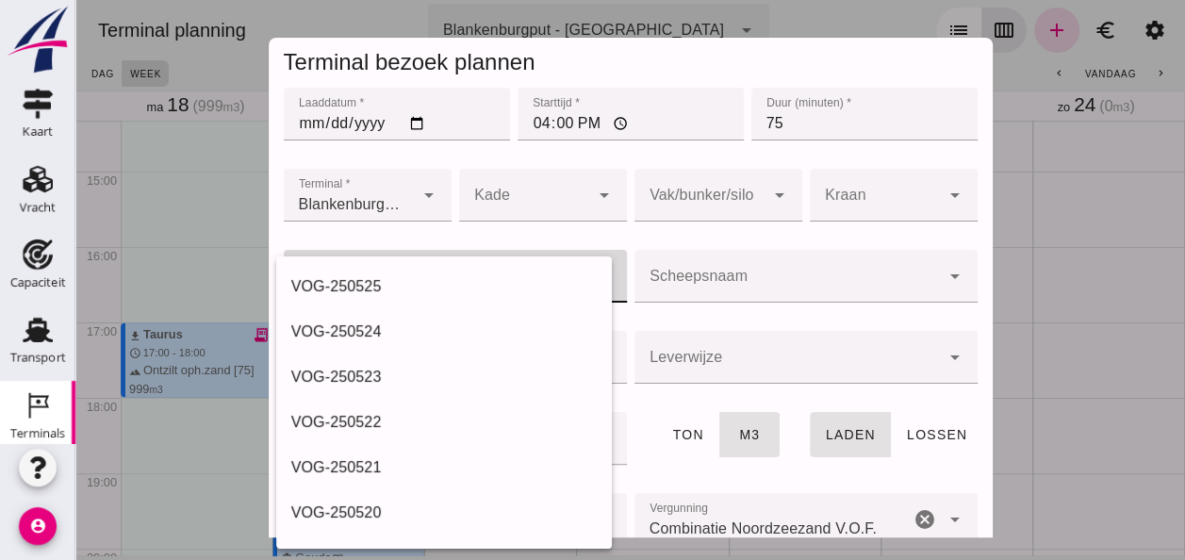
click at [75, 0] on div "Terminal bezoek plannen Laaddatum * Laaddatum * 2025-08-20 Starttijd * Starttij…" at bounding box center [75, 0] width 0 height 0
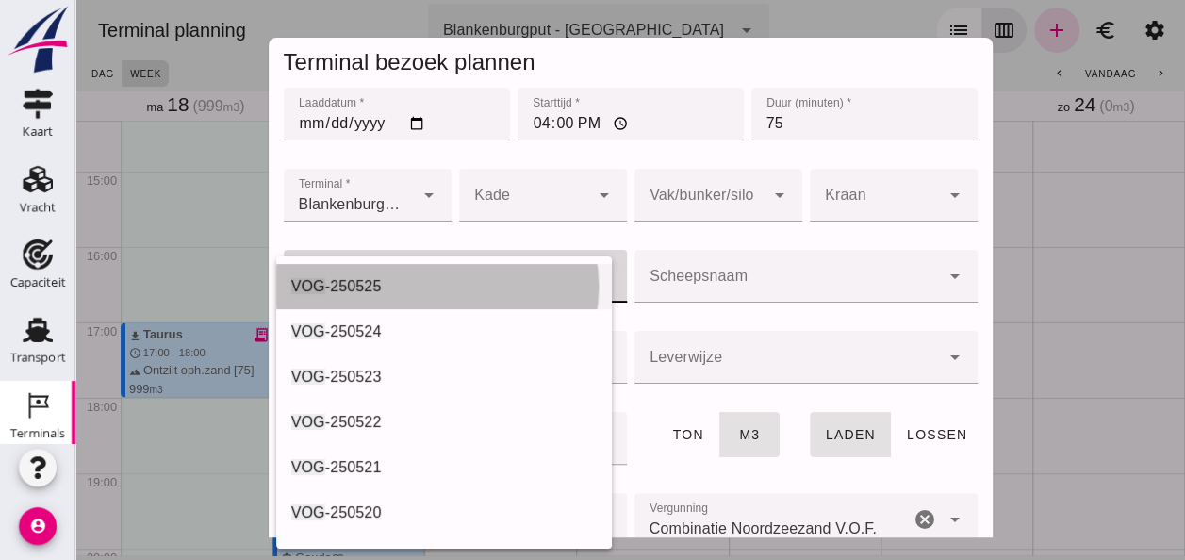
click span "-250525"
type input "VOG-250525"
type input "franco_on_shore"
type input "1298"
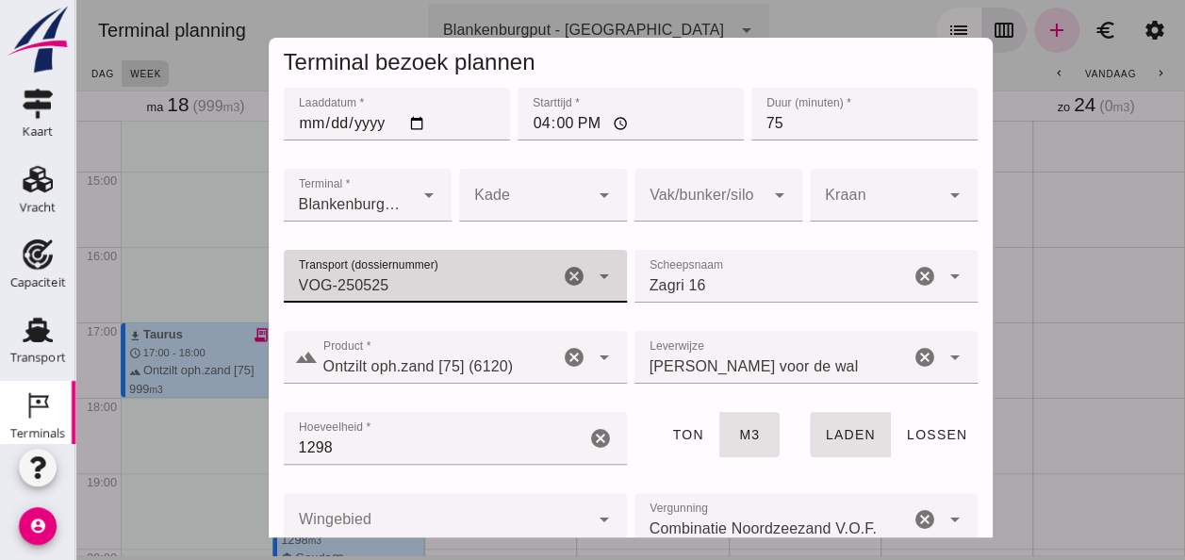
type input "VOG-250525"
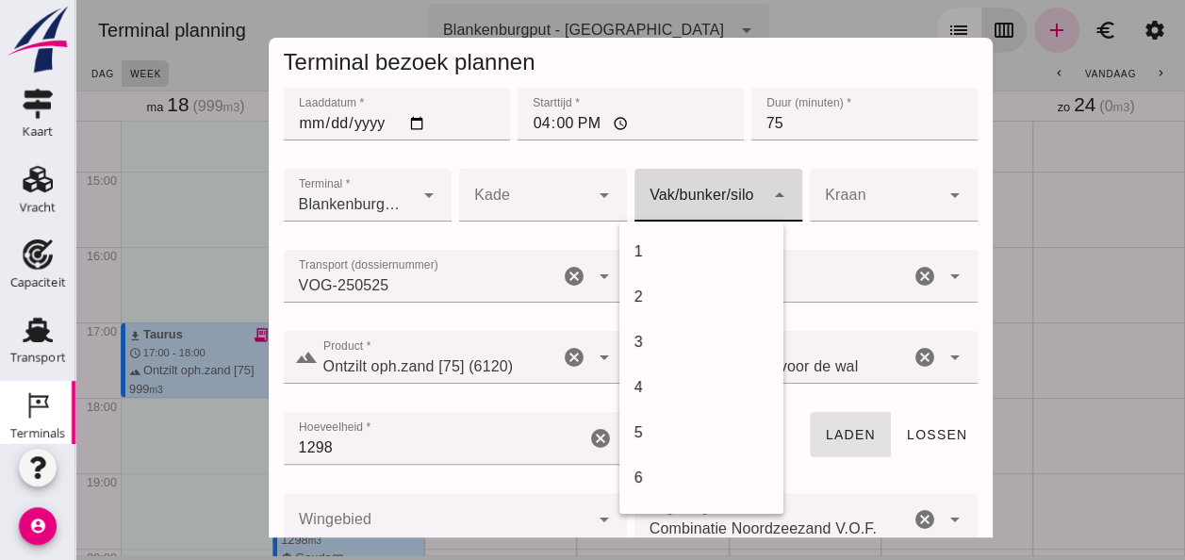
click div
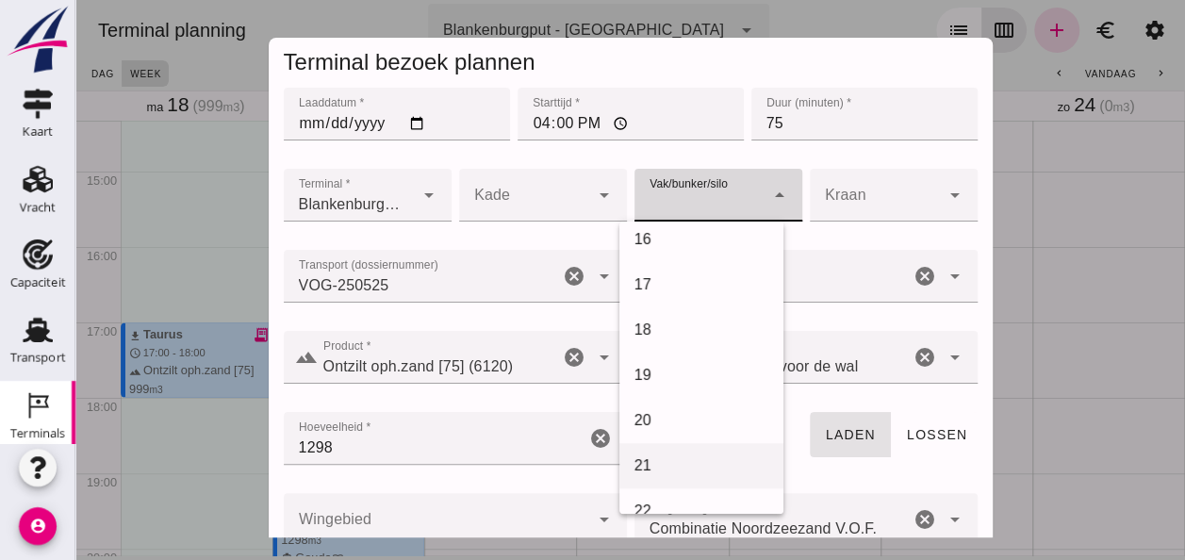
scroll to position [689, 0]
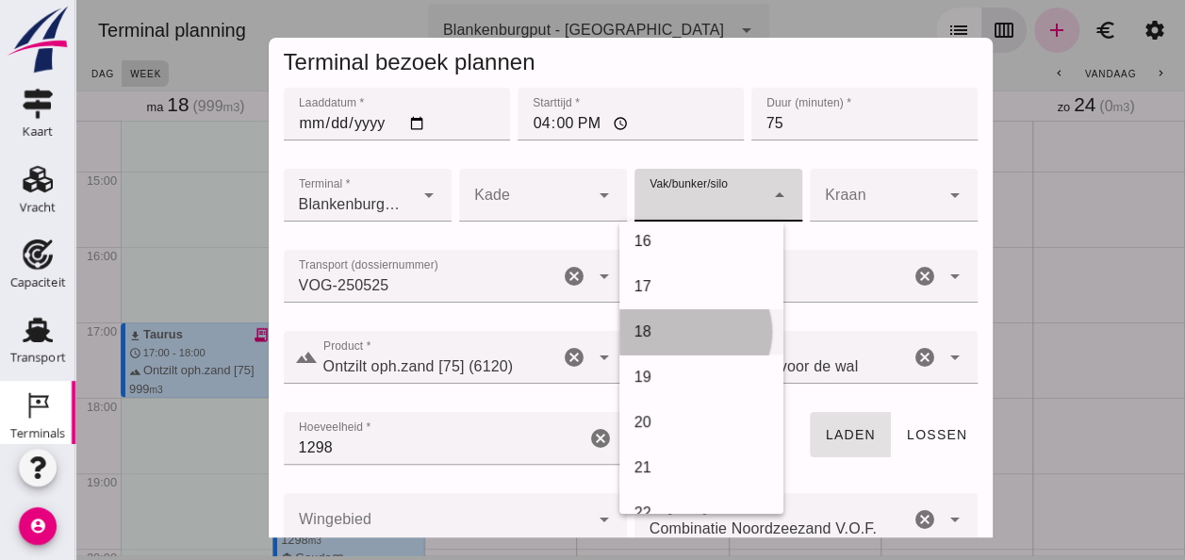
click at [673, 334] on div "18" at bounding box center [702, 332] width 134 height 23
type input "366"
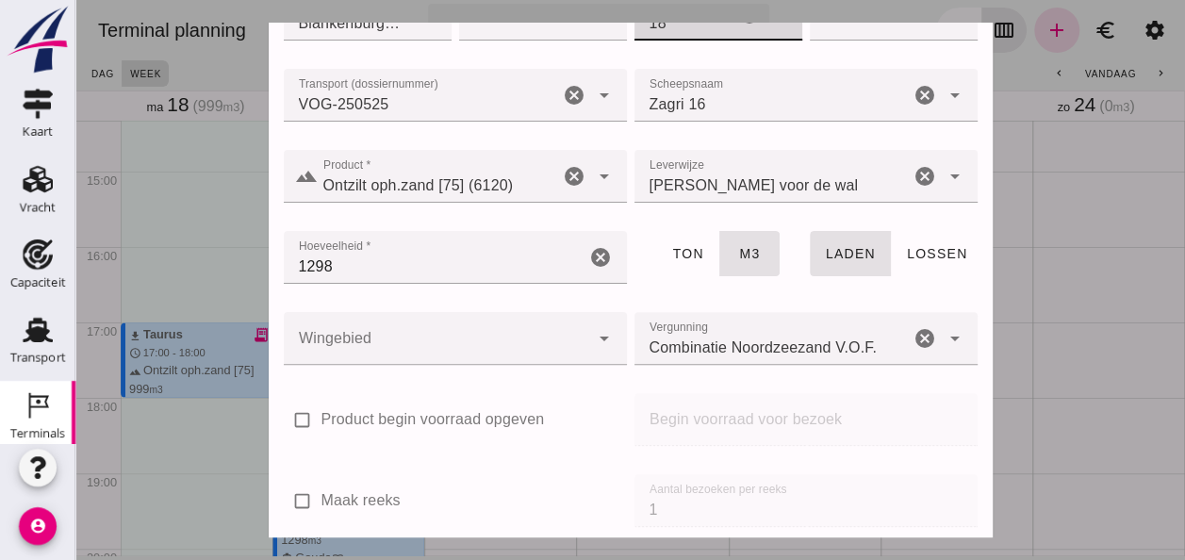
scroll to position [185, 0]
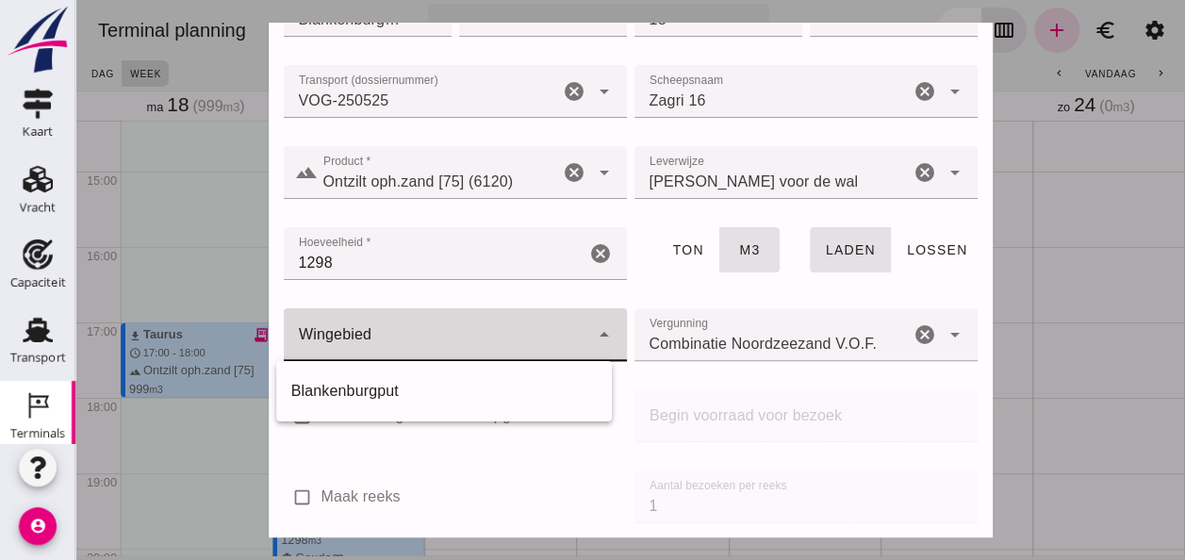
click div
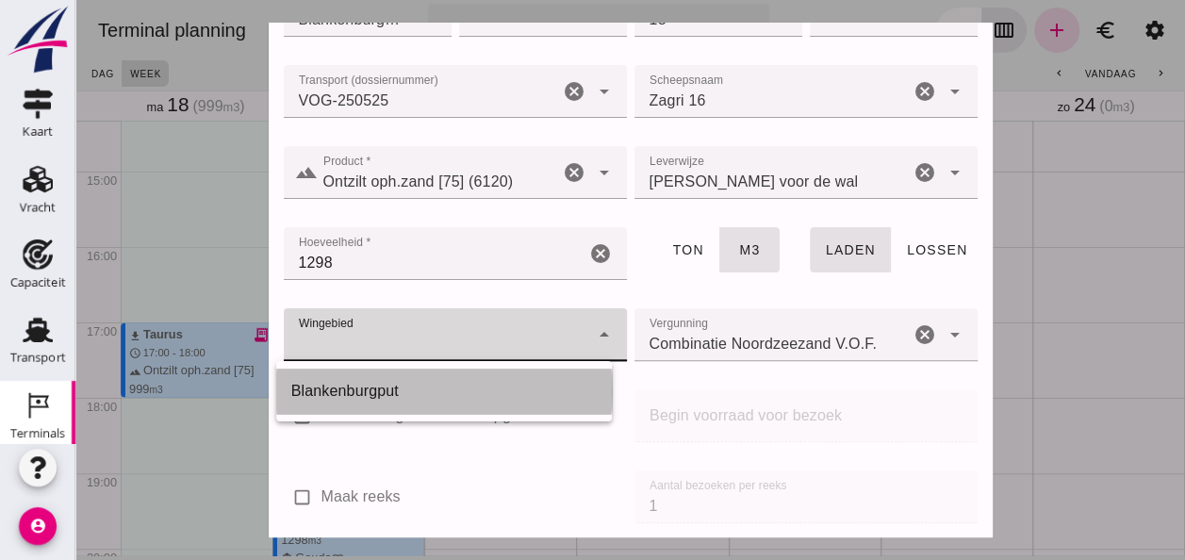
click at [414, 385] on div "Blankenburgput" at bounding box center [444, 391] width 306 height 23
type input "333"
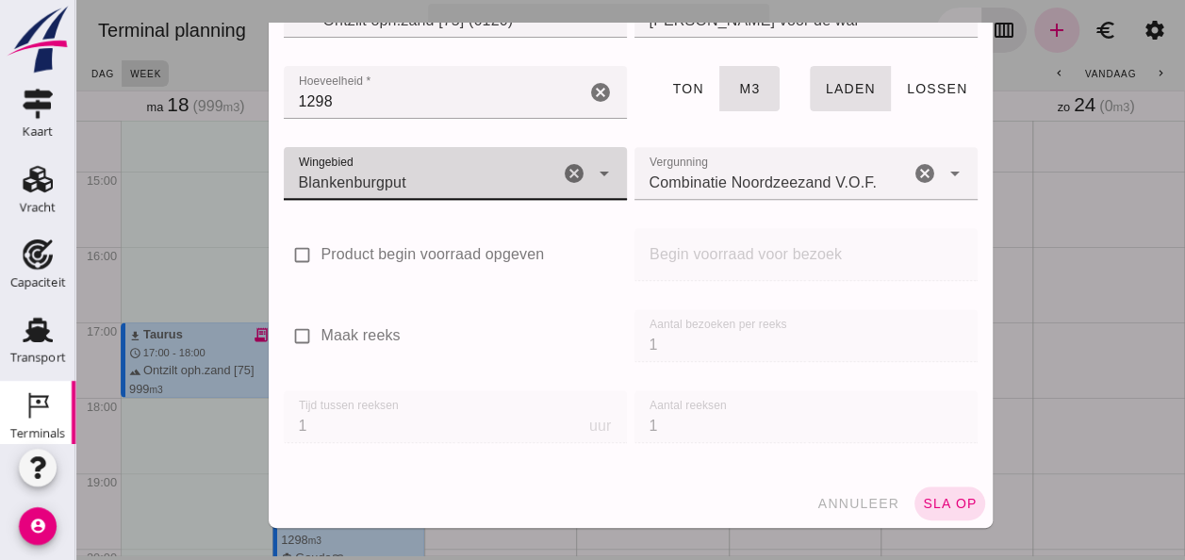
scroll to position [347, 0]
click span "sla op"
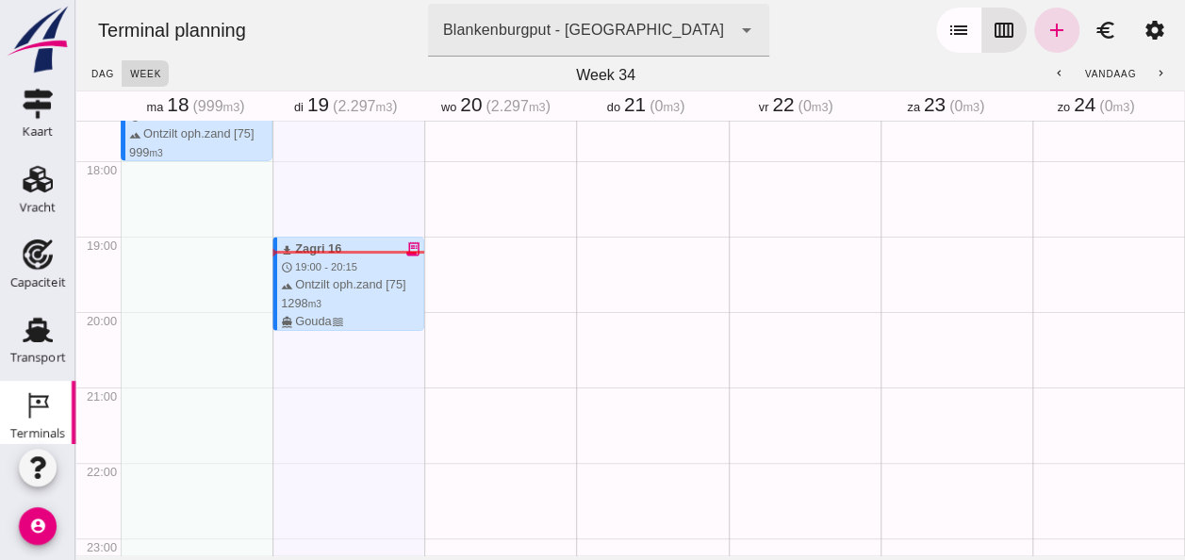
scroll to position [1318, 0]
